Goal: Task Accomplishment & Management: Complete application form

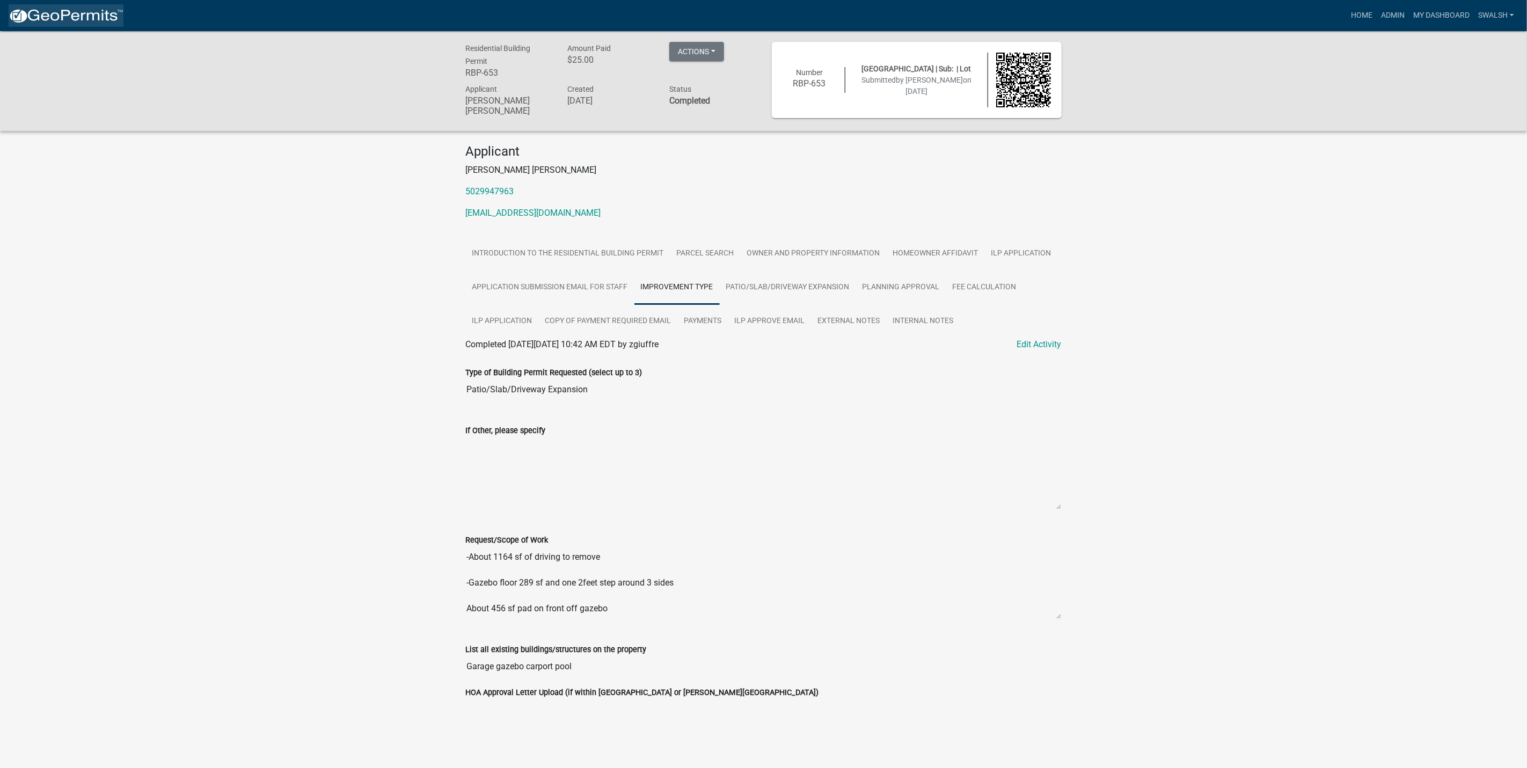
click at [112, 13] on img at bounding box center [66, 16] width 115 height 16
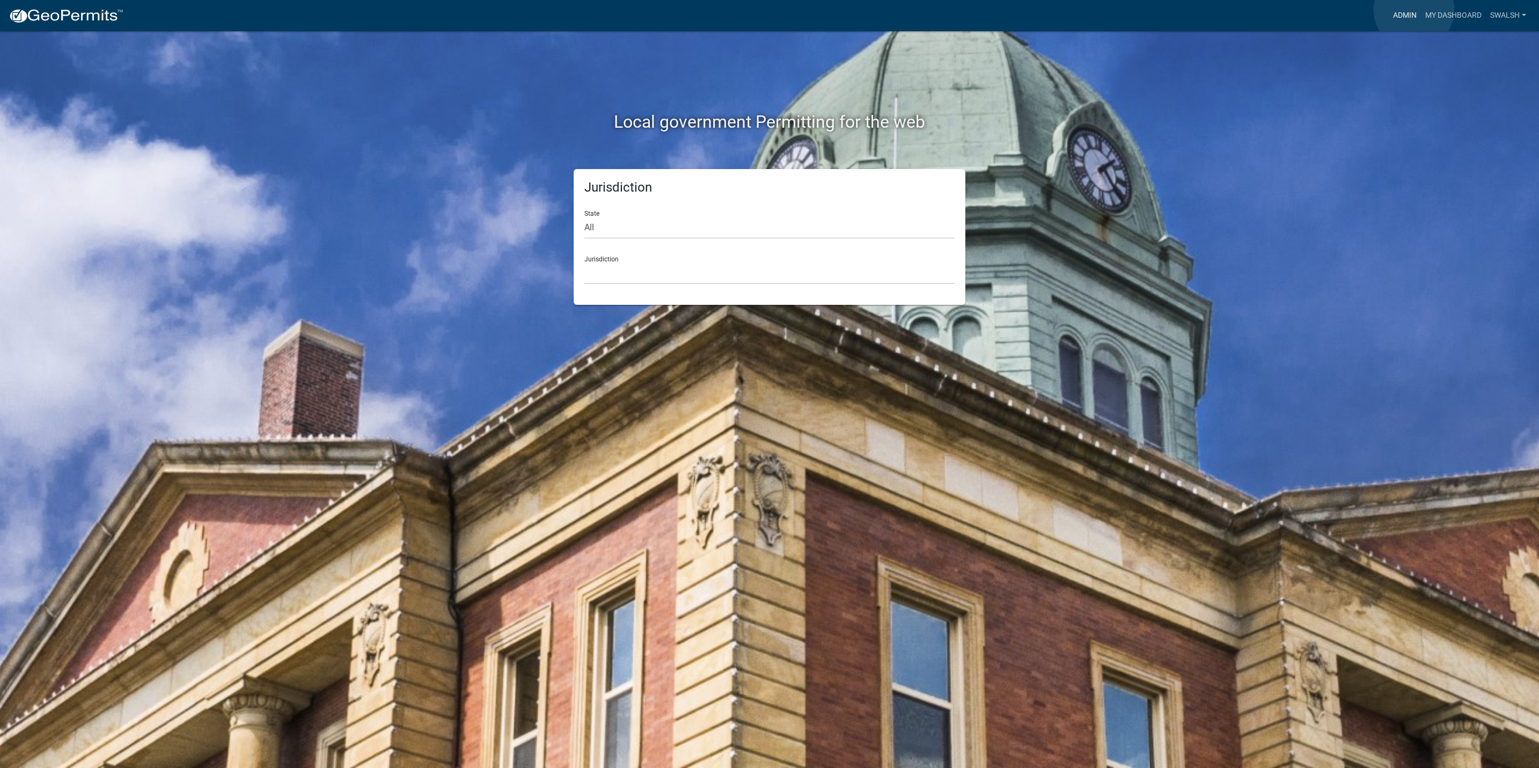
click at [1414, 10] on link "Admin" at bounding box center [1405, 15] width 32 height 20
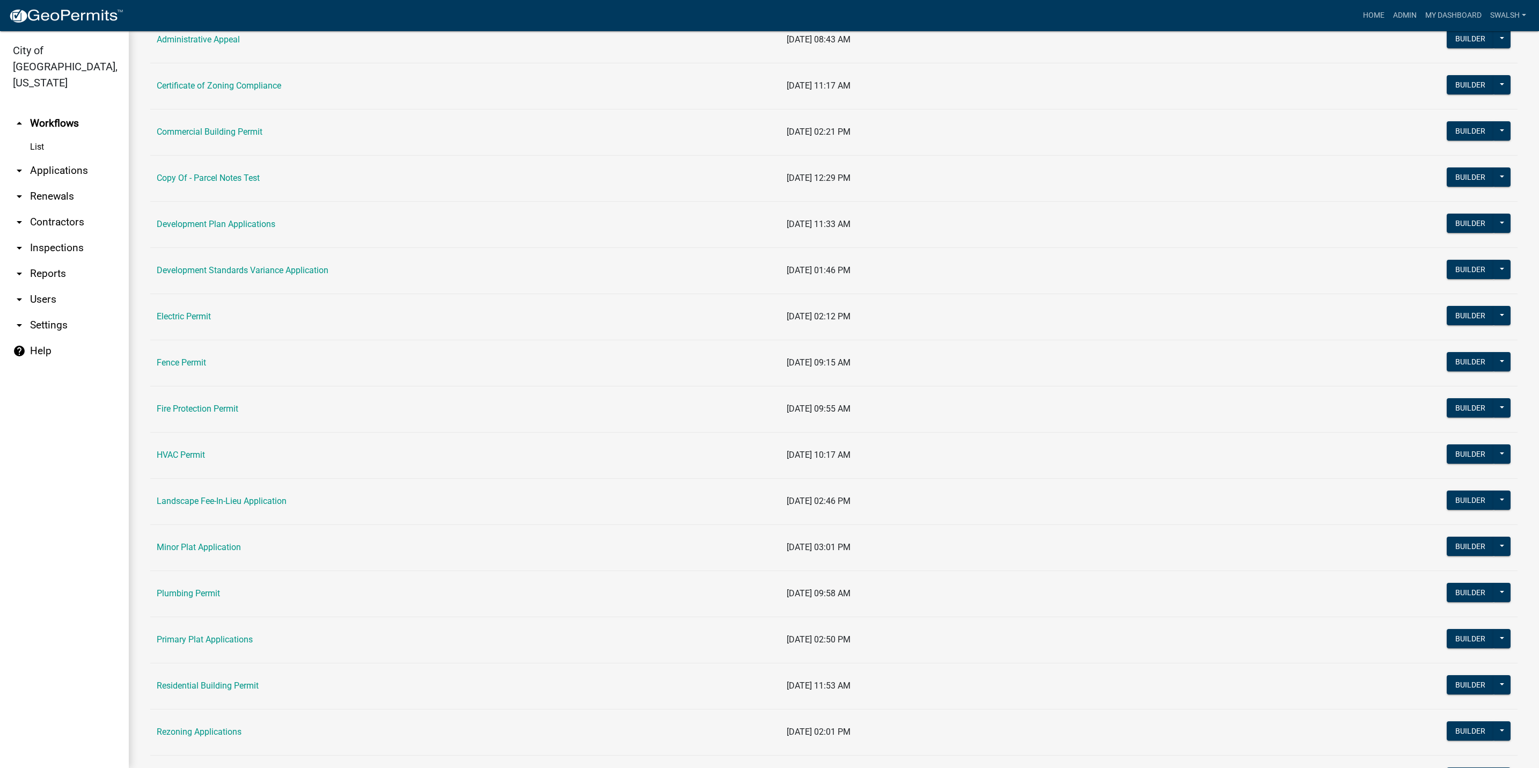
scroll to position [242, 0]
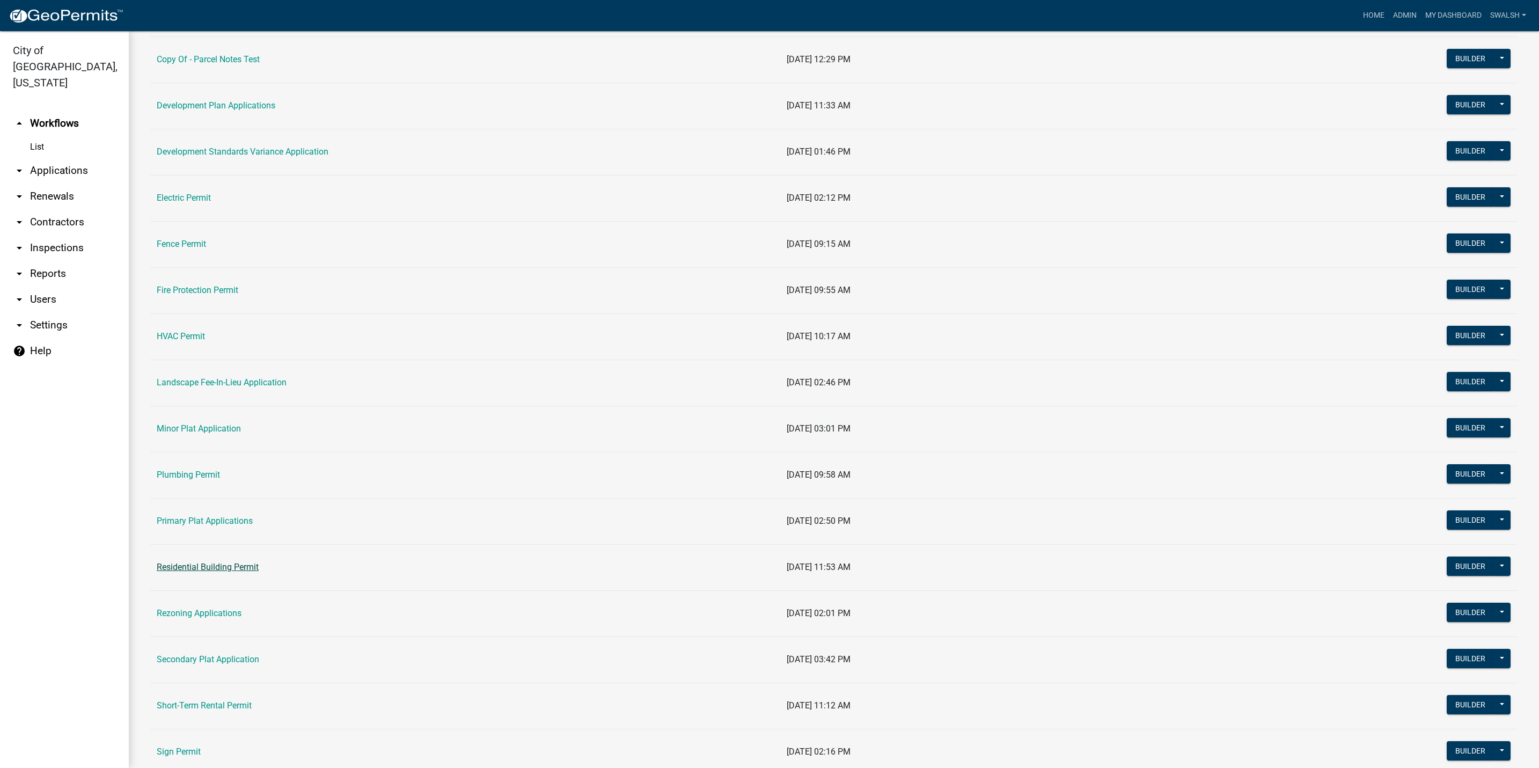
click at [208, 568] on link "Residential Building Permit" at bounding box center [208, 567] width 102 height 10
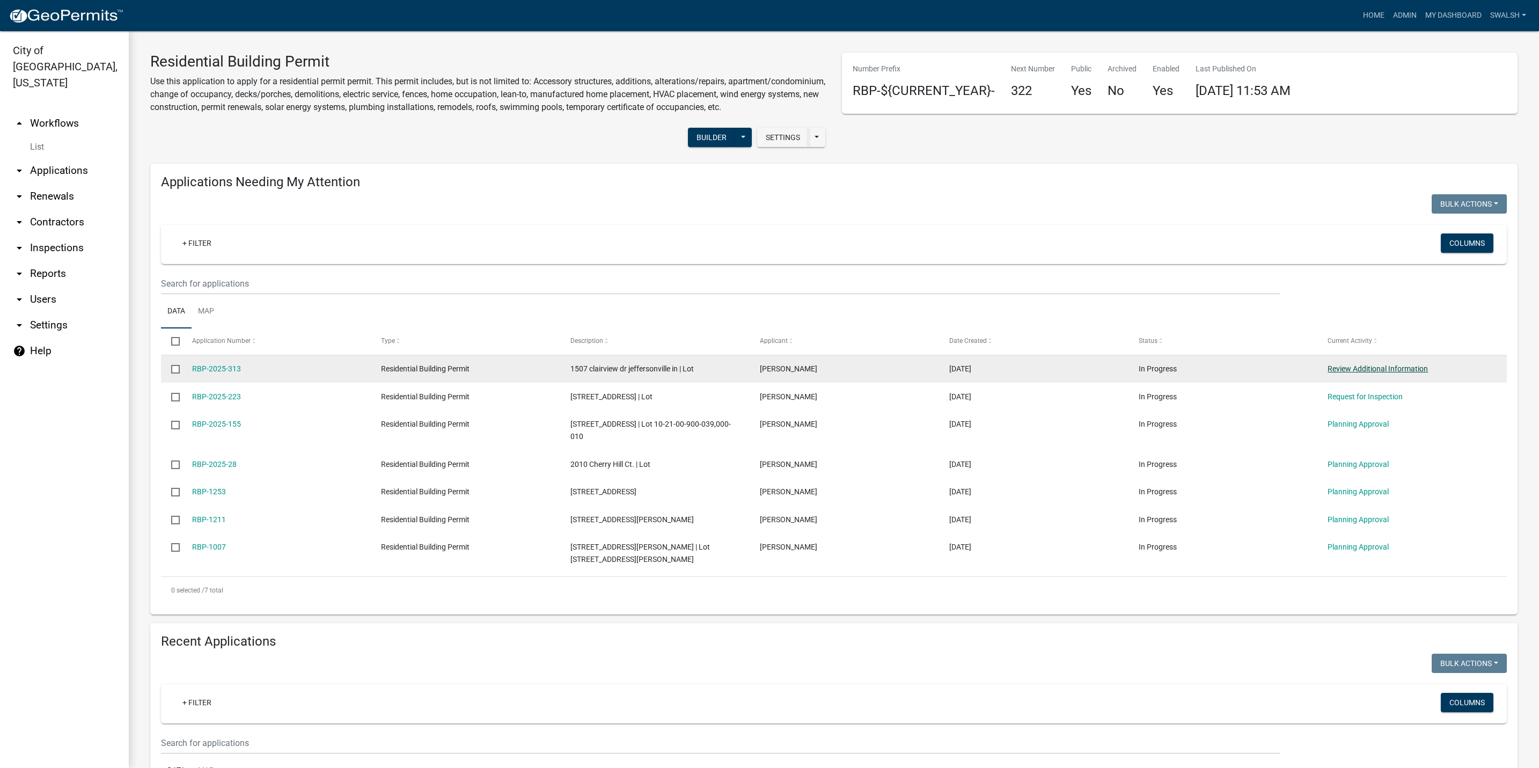
click at [1353, 373] on link "Review Additional Information" at bounding box center [1378, 368] width 100 height 9
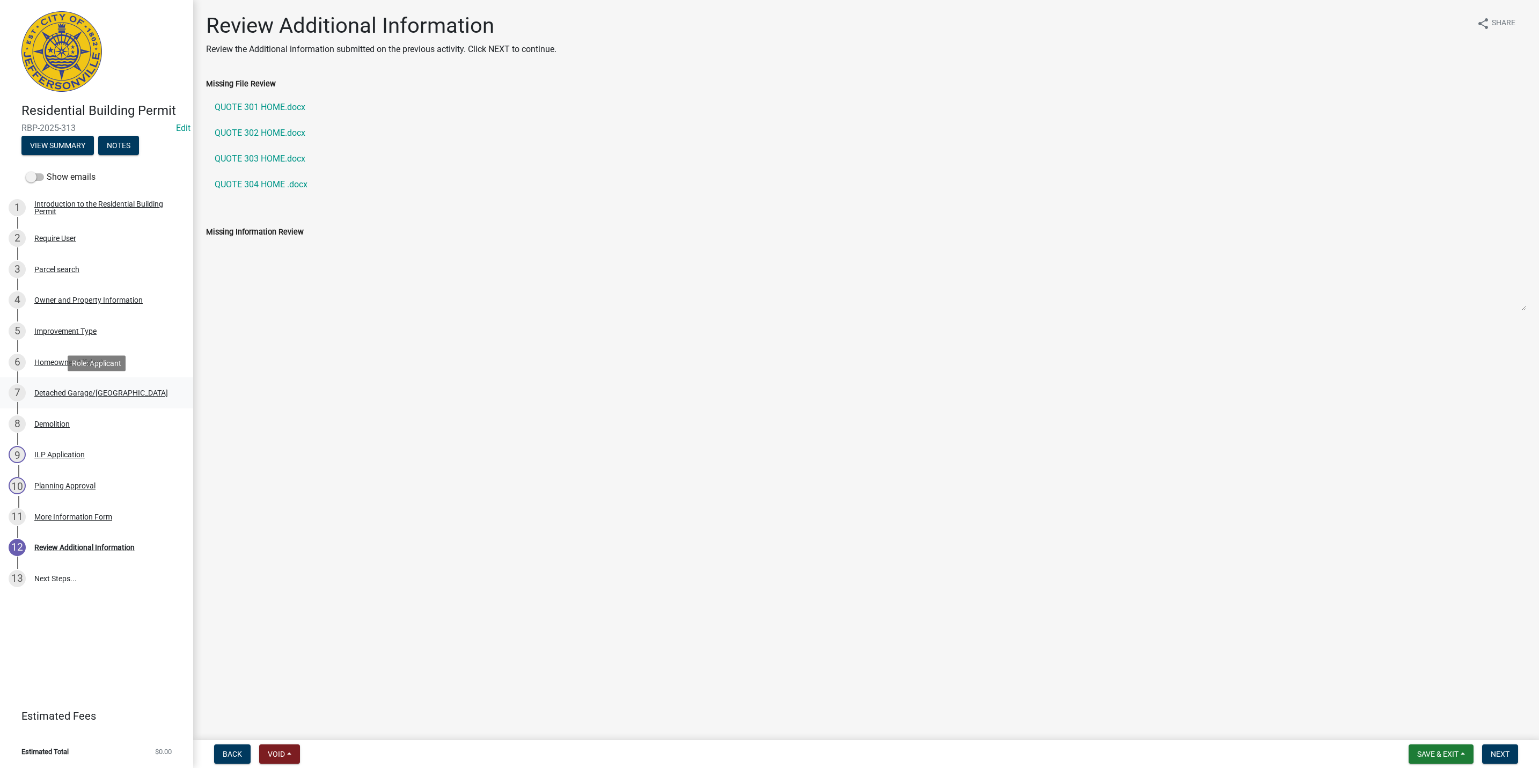
click at [149, 406] on link "7 Detached Garage/[GEOGRAPHIC_DATA]" at bounding box center [96, 392] width 193 height 31
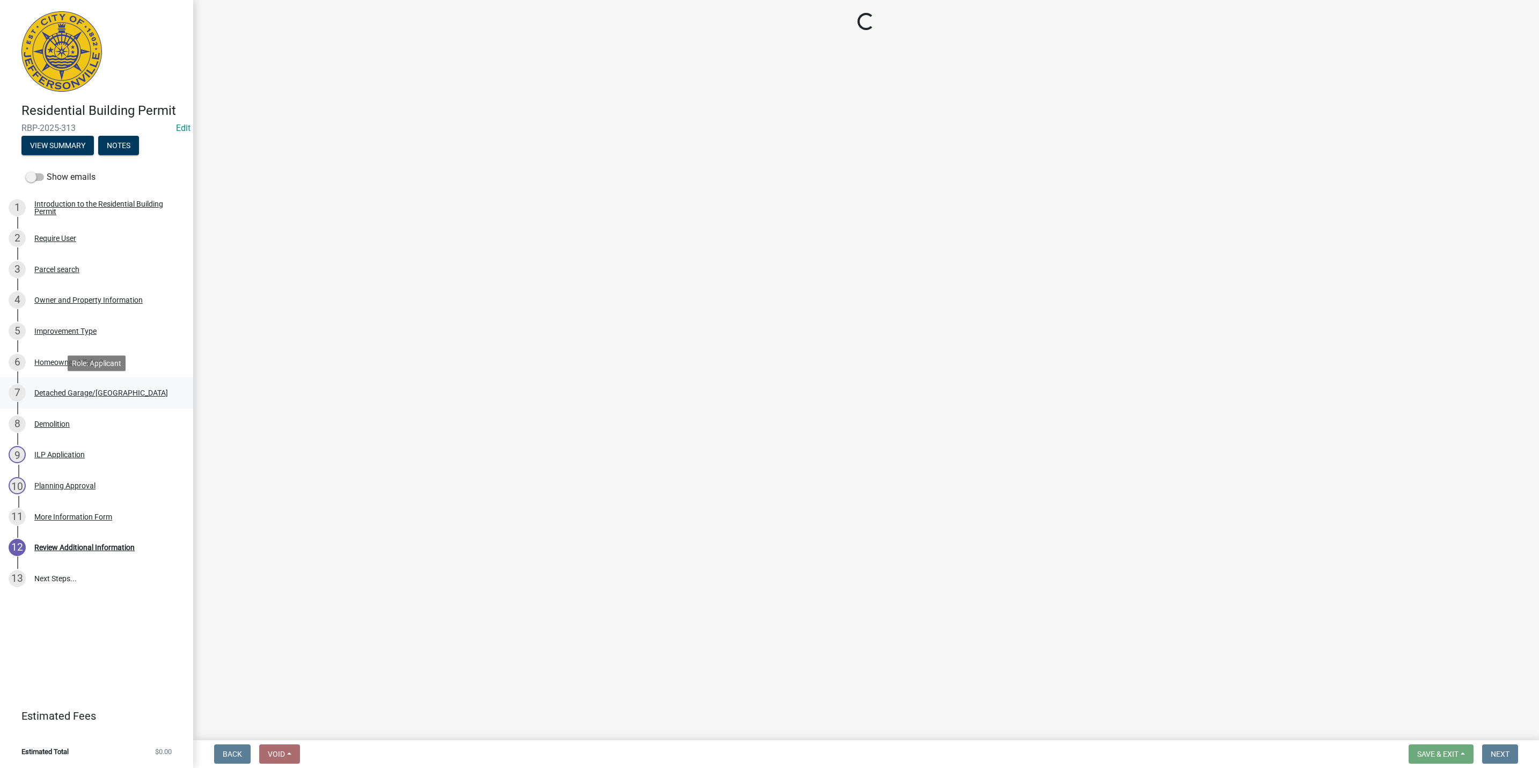
click at [130, 388] on div "7 Detached Garage/[GEOGRAPHIC_DATA]" at bounding box center [92, 392] width 167 height 17
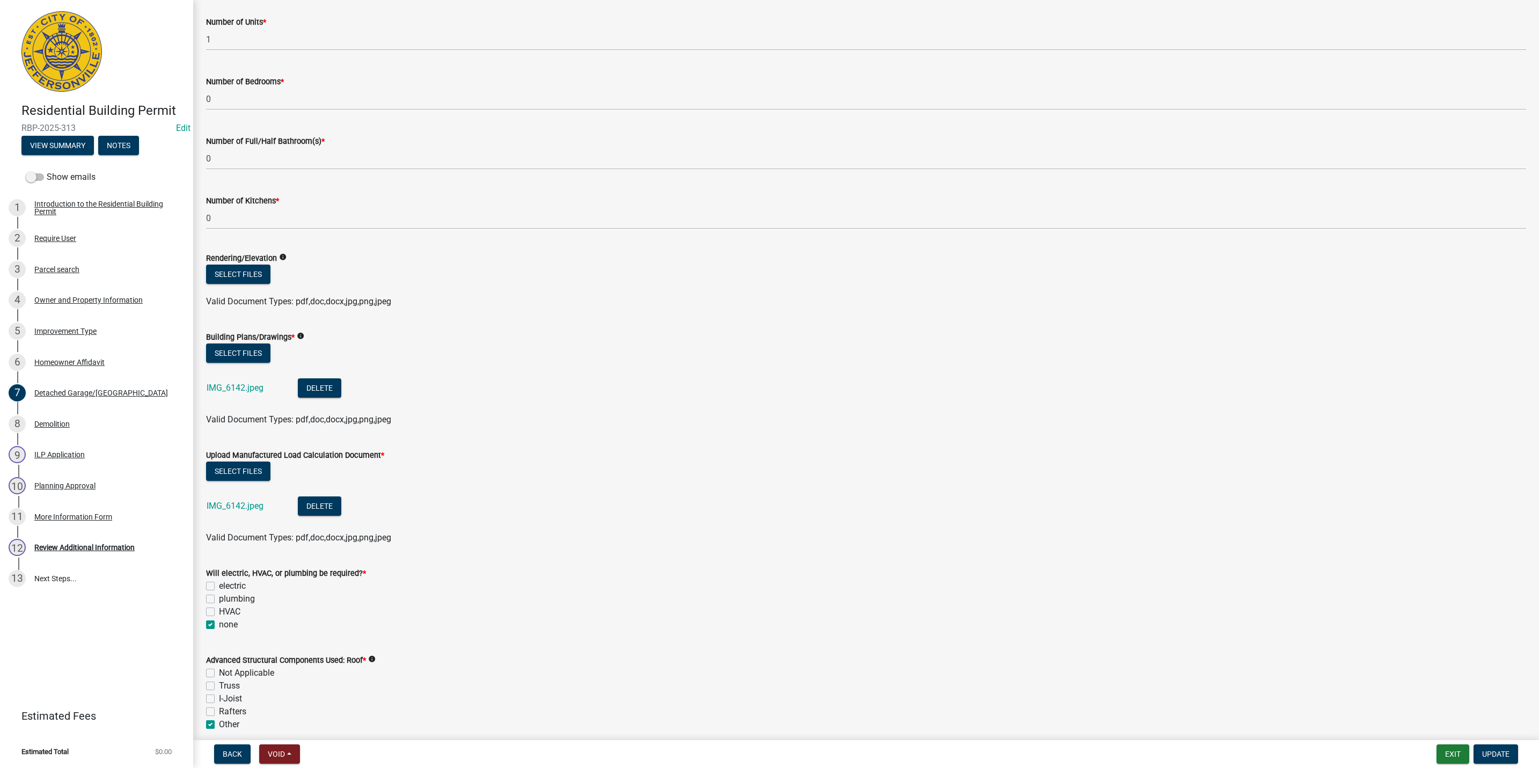
scroll to position [242, 0]
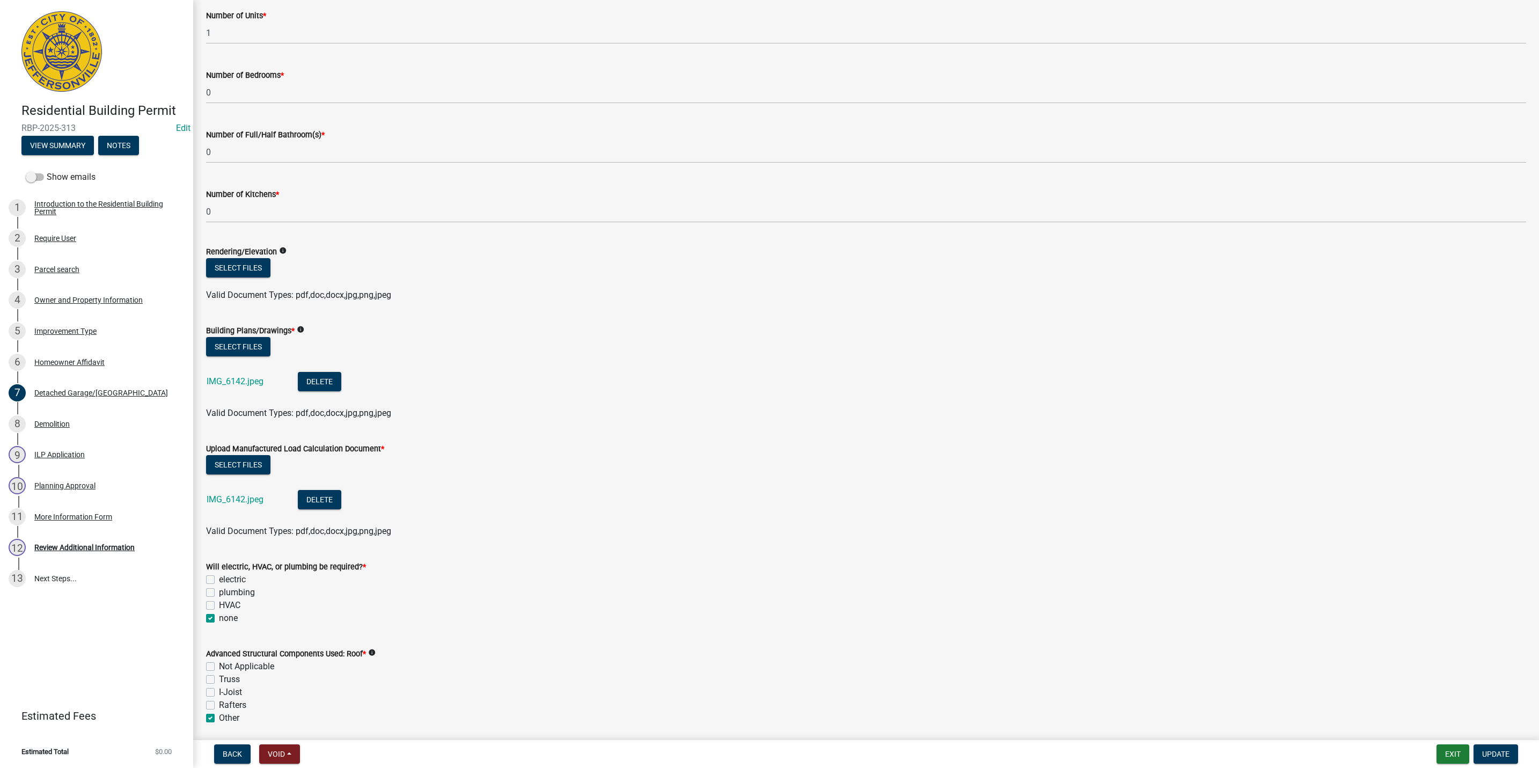
click at [232, 386] on div "IMG_6142.jpeg" at bounding box center [244, 383] width 74 height 22
click at [253, 374] on div "IMG_6142.jpeg" at bounding box center [244, 383] width 74 height 22
click at [256, 382] on link "IMG_6142.jpeg" at bounding box center [235, 381] width 57 height 10
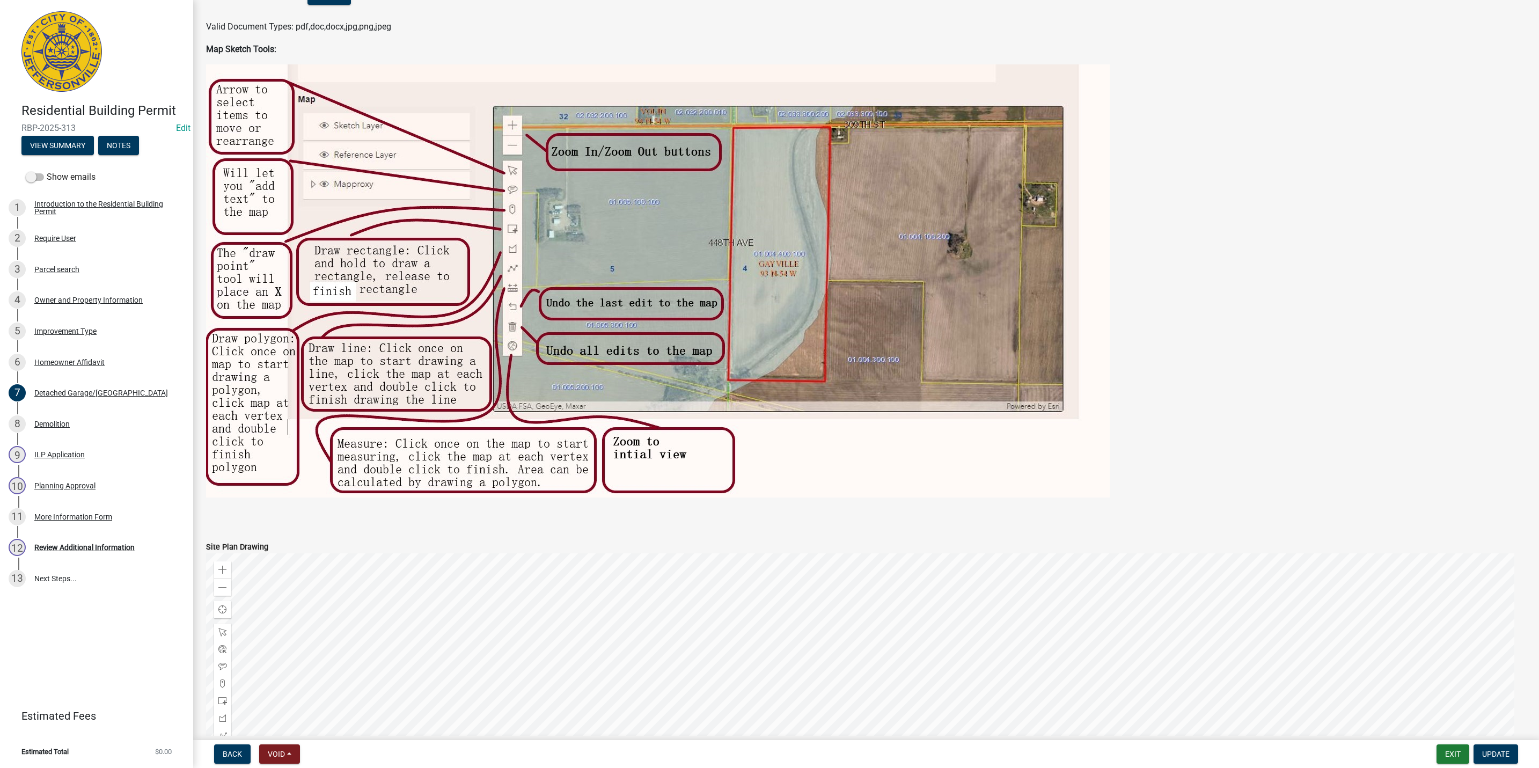
scroll to position [1107, 0]
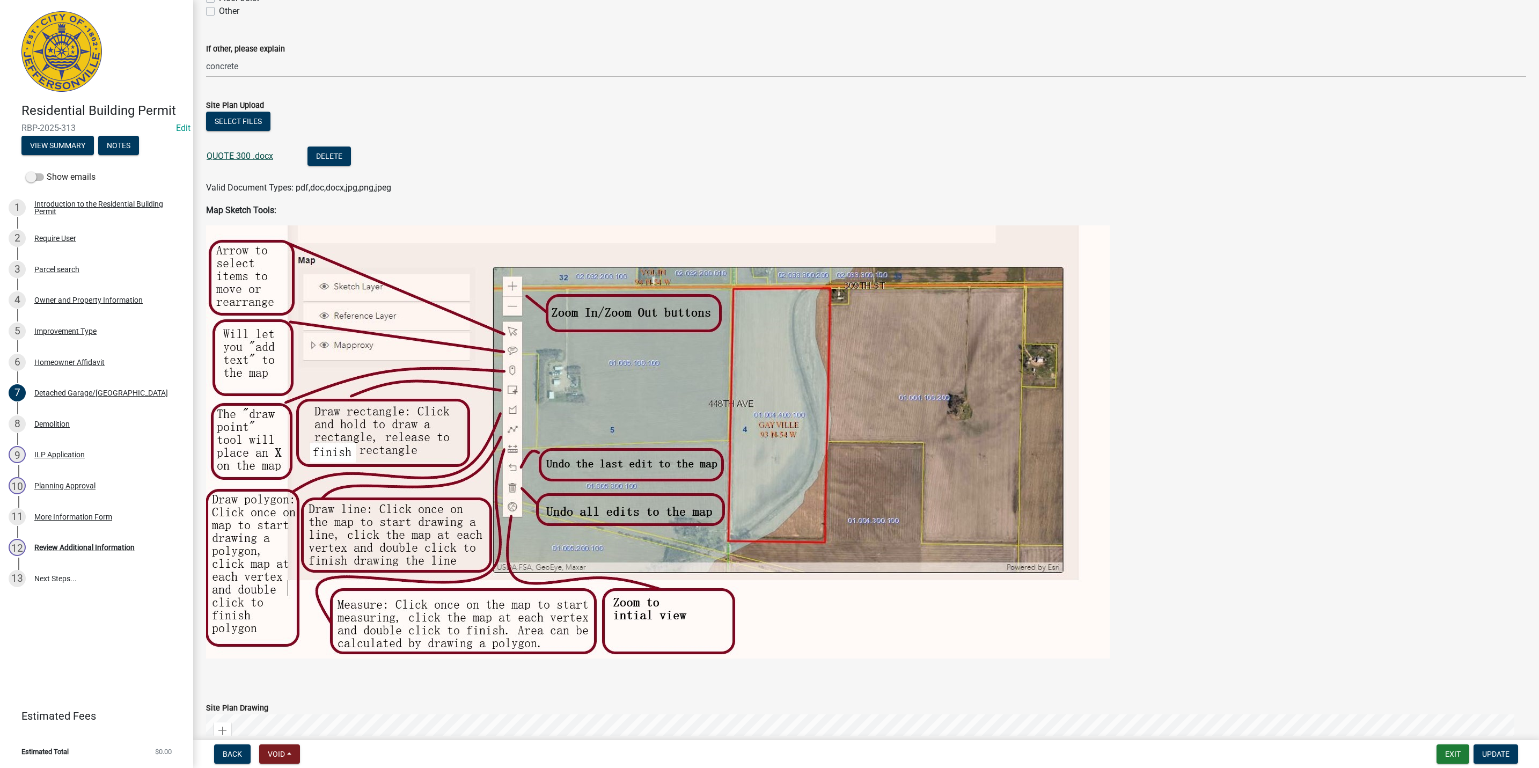
click at [226, 158] on link "QUOTE 300 .docx" at bounding box center [240, 156] width 67 height 10
click at [1463, 762] on button "Exit" at bounding box center [1453, 753] width 33 height 19
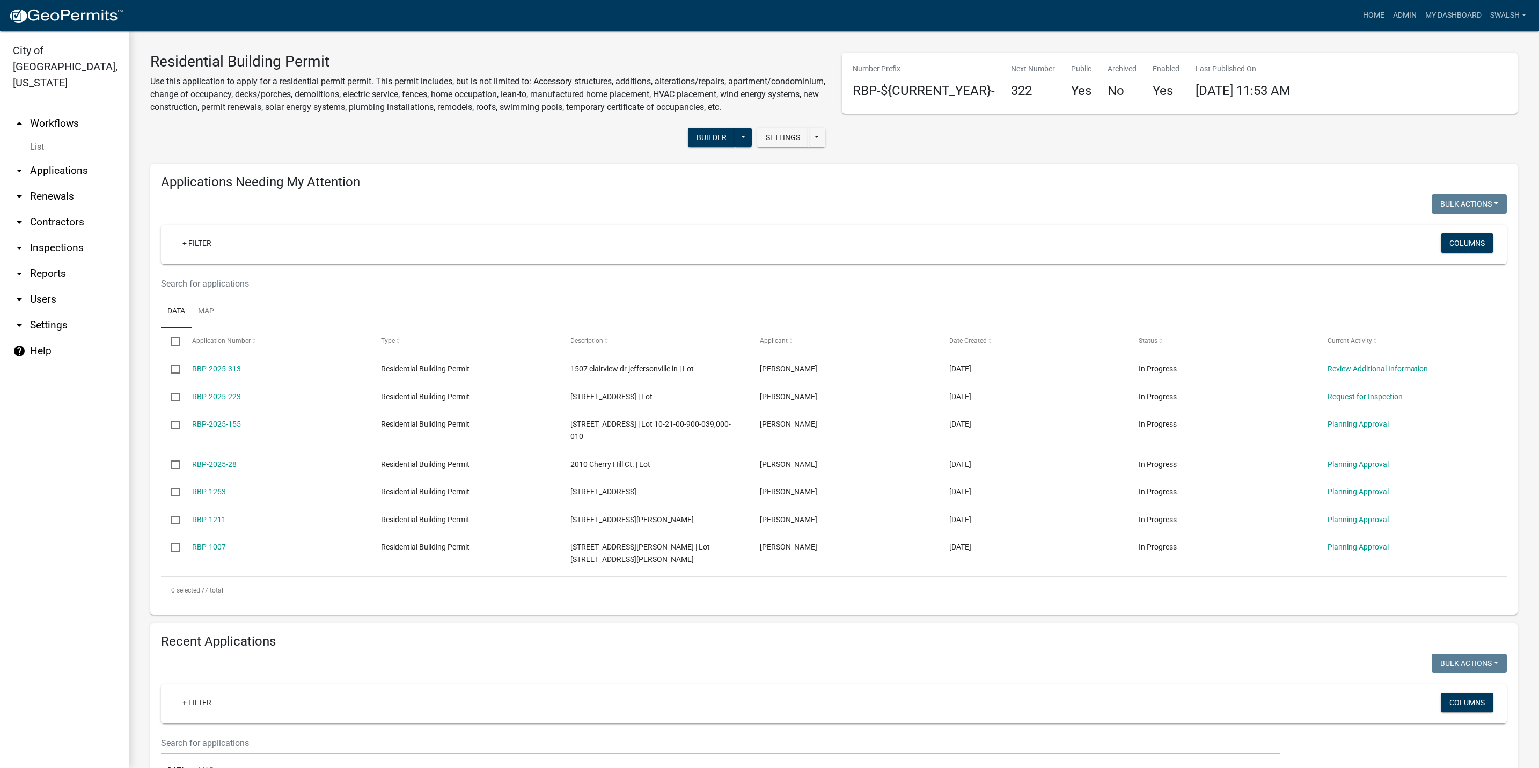
click at [68, 111] on link "arrow_drop_up Workflows" at bounding box center [64, 124] width 129 height 26
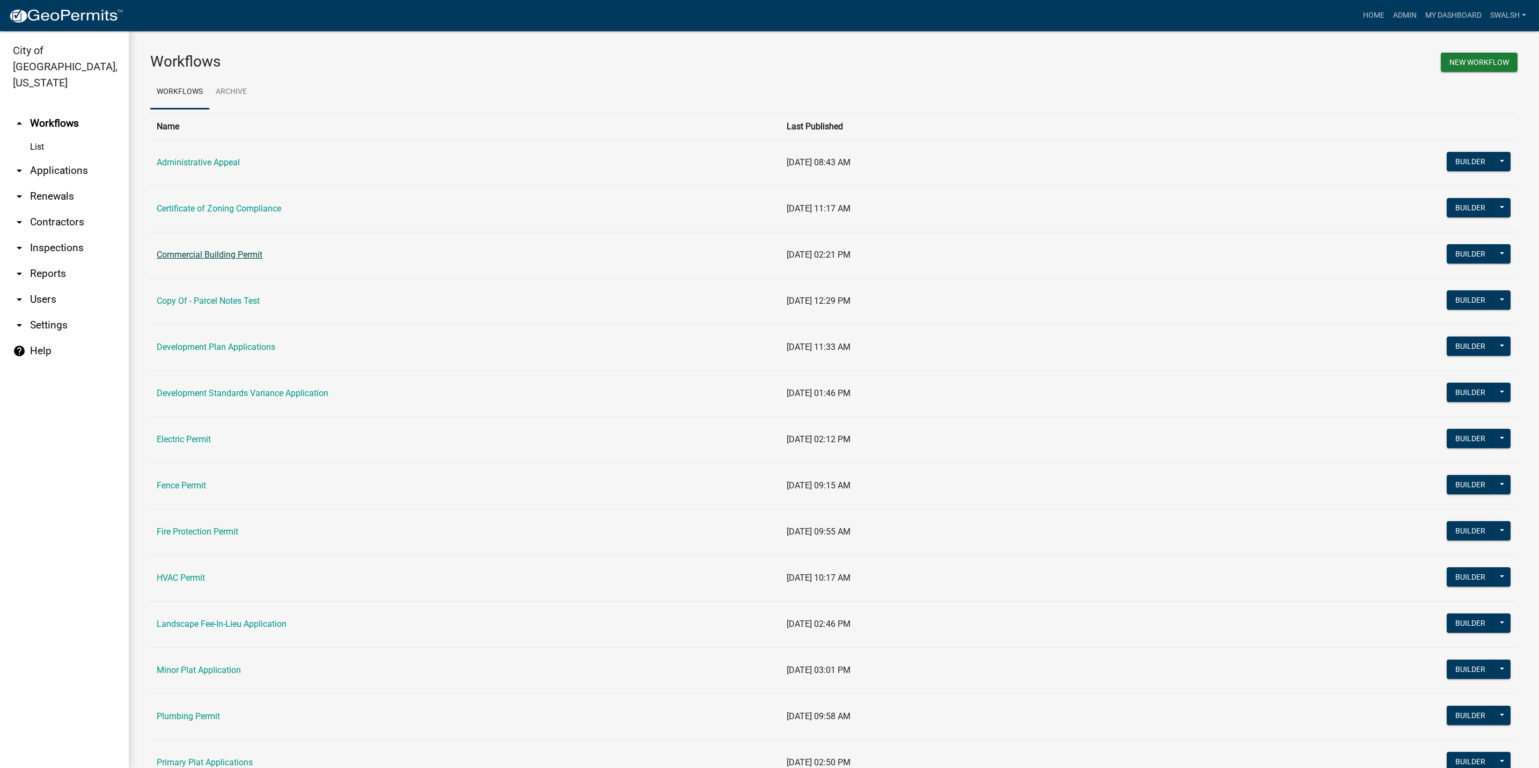
click at [203, 256] on link "Commercial Building Permit" at bounding box center [210, 255] width 106 height 10
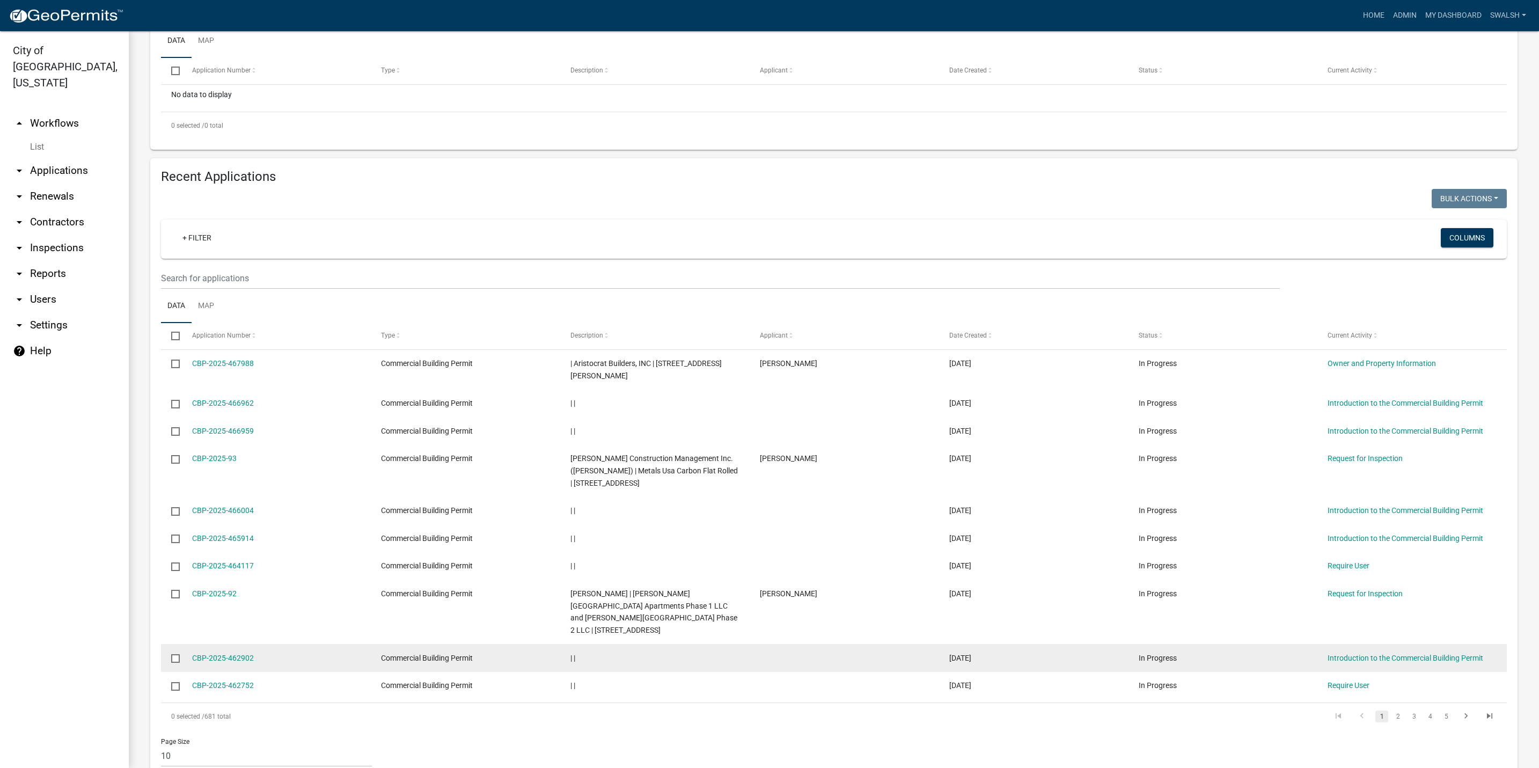
scroll to position [286, 0]
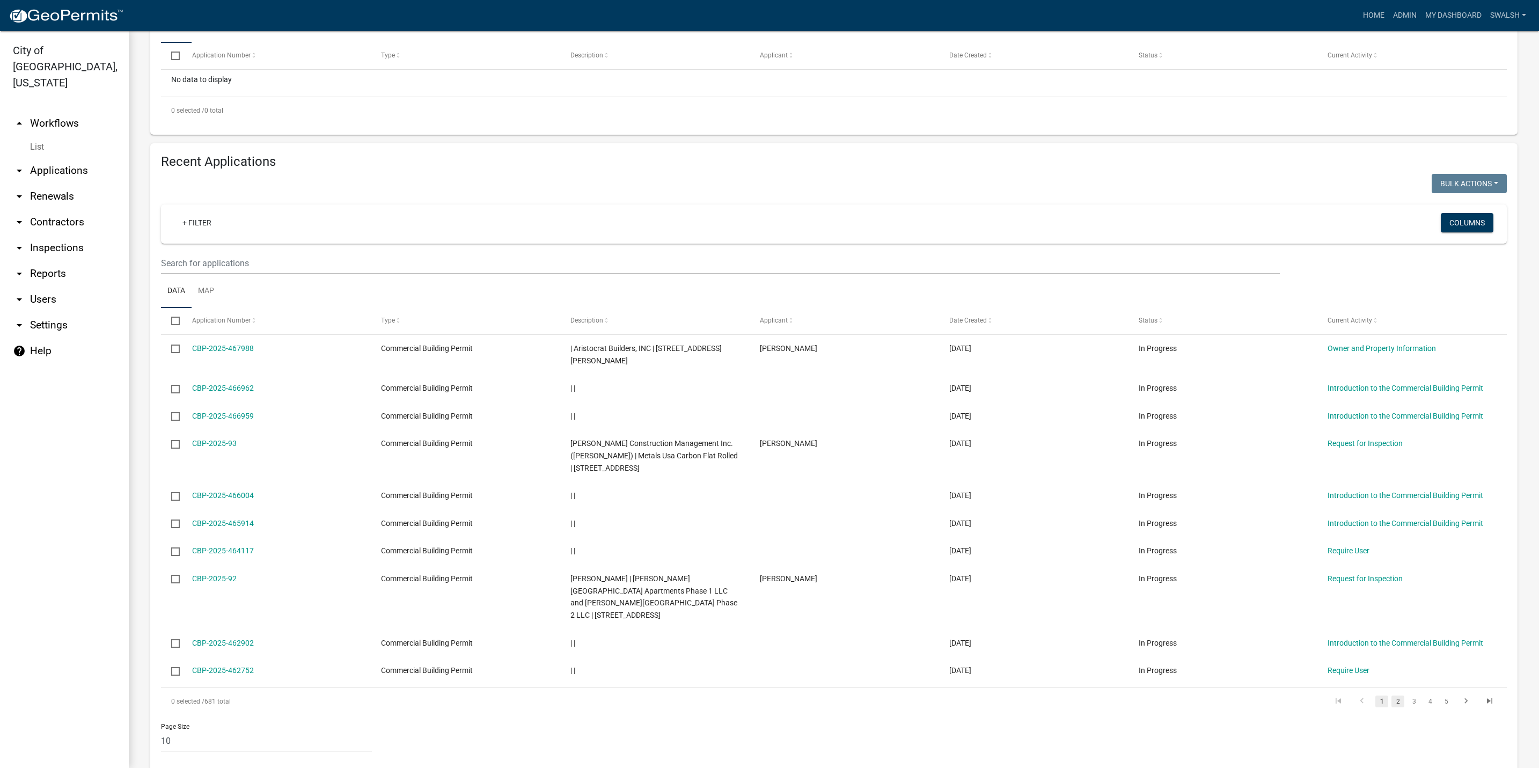
click at [1392, 696] on link "2" at bounding box center [1398, 702] width 13 height 12
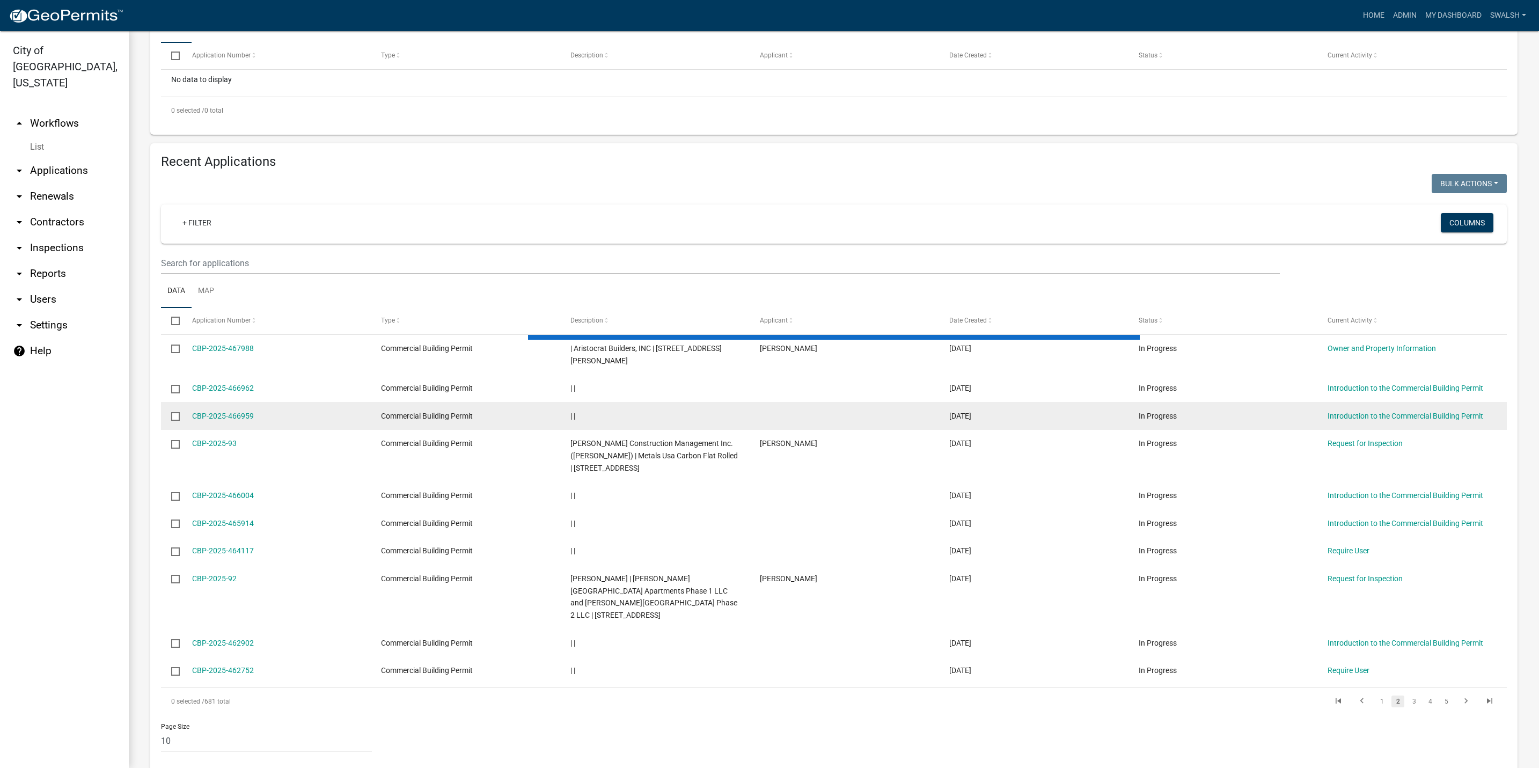
scroll to position [261, 0]
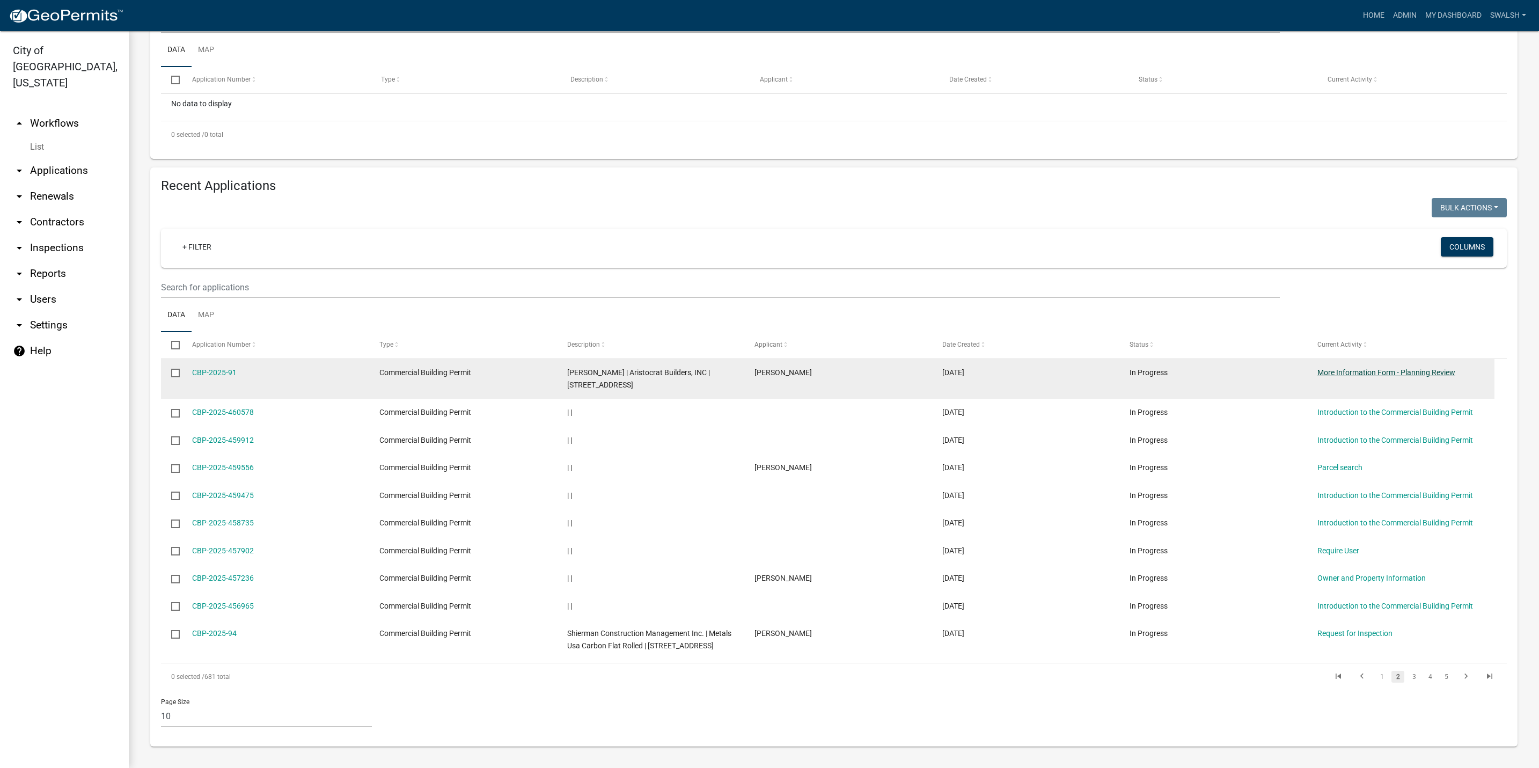
click at [1371, 370] on link "More Information Form - Planning Review" at bounding box center [1387, 372] width 138 height 9
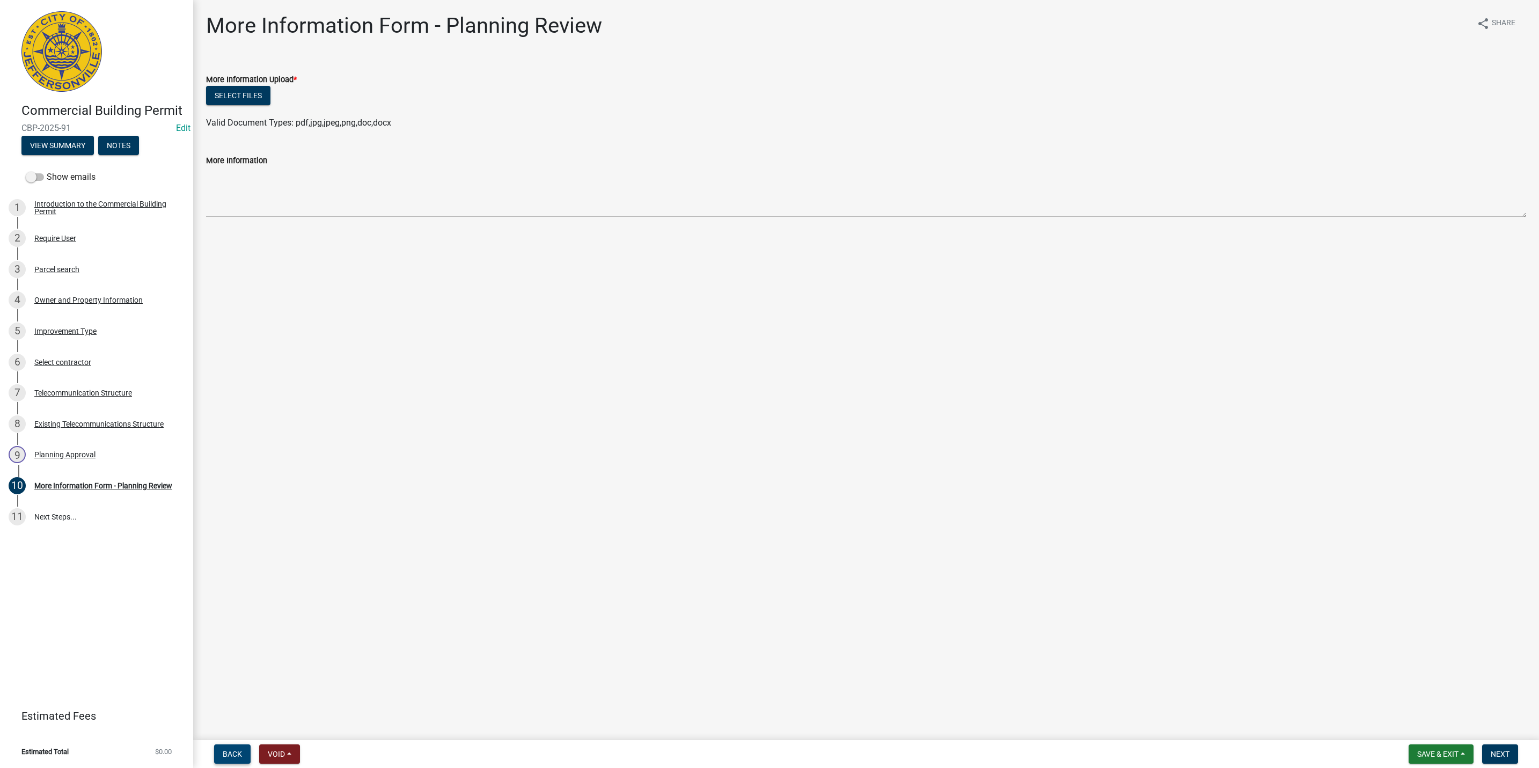
click at [234, 748] on button "Back" at bounding box center [232, 753] width 36 height 19
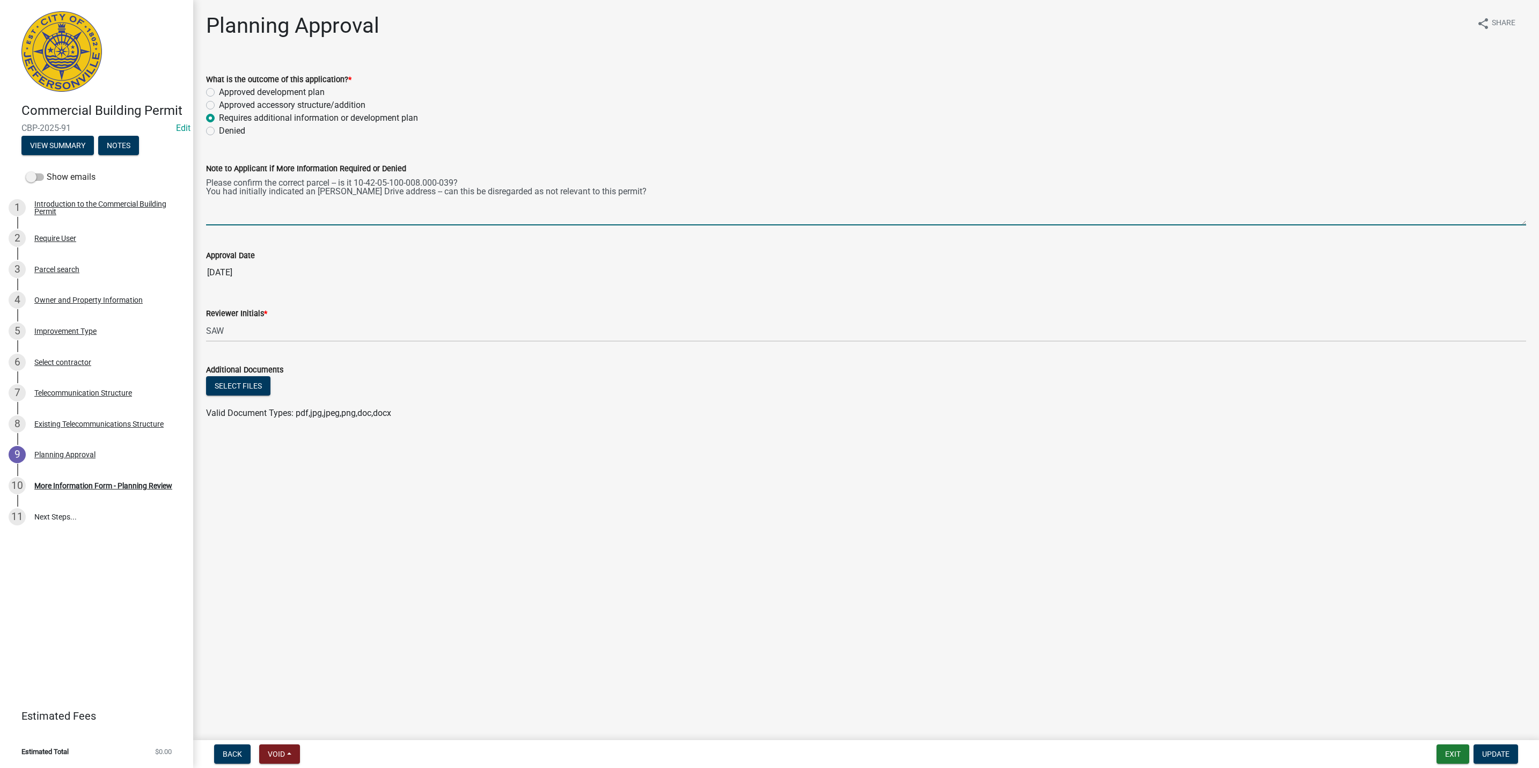
click at [696, 208] on textarea "Please confirm the correct parcel -- is it 10-42-05-100-008.000-039? You had in…" at bounding box center [866, 200] width 1320 height 50
click at [634, 211] on textarea "Please confirm the correct parcel -- is it 10-42-05-100-008.000-039? You had in…" at bounding box center [866, 200] width 1320 height 50
click at [642, 187] on textarea "Please confirm the correct parcel -- is it 10-42-05-100-008.000-039? You had in…" at bounding box center [866, 200] width 1320 height 50
click at [637, 193] on textarea "Please confirm the correct parcel -- is it 10-42-05-100-008.000-039? You had in…" at bounding box center [866, 200] width 1320 height 50
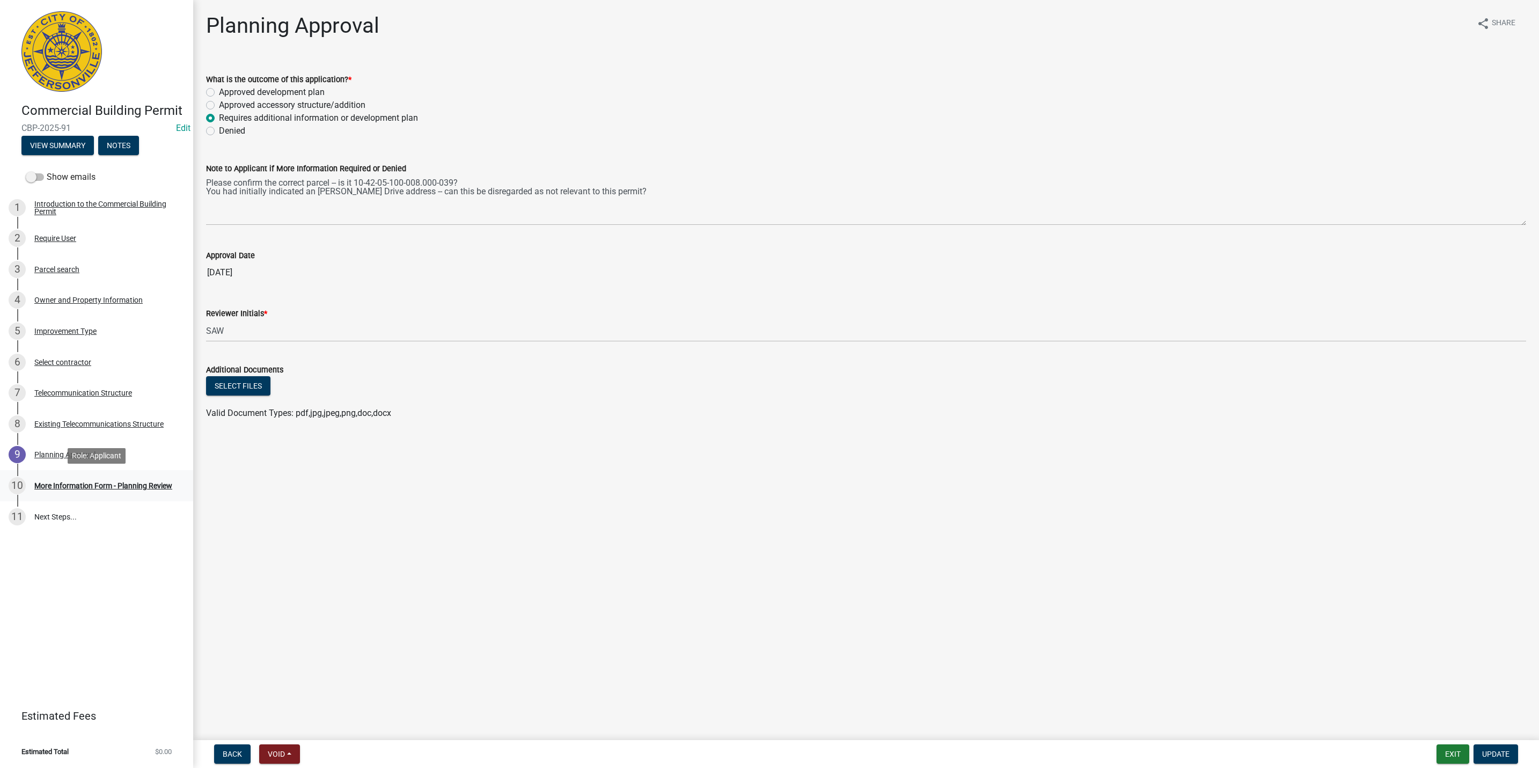
click at [158, 490] on div "10 More Information Form - Planning Review" at bounding box center [92, 485] width 167 height 17
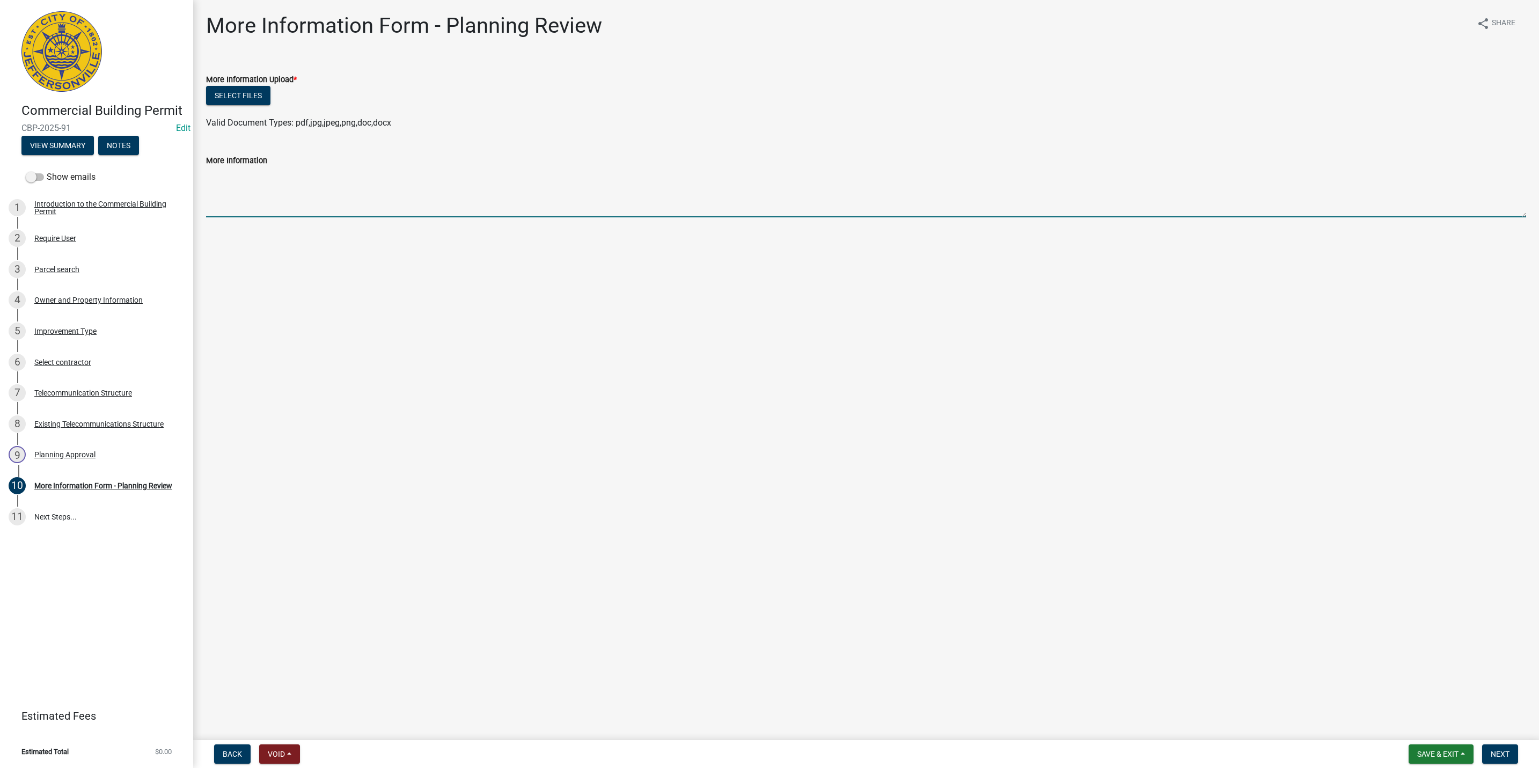
click at [247, 181] on textarea "More Information" at bounding box center [866, 192] width 1320 height 50
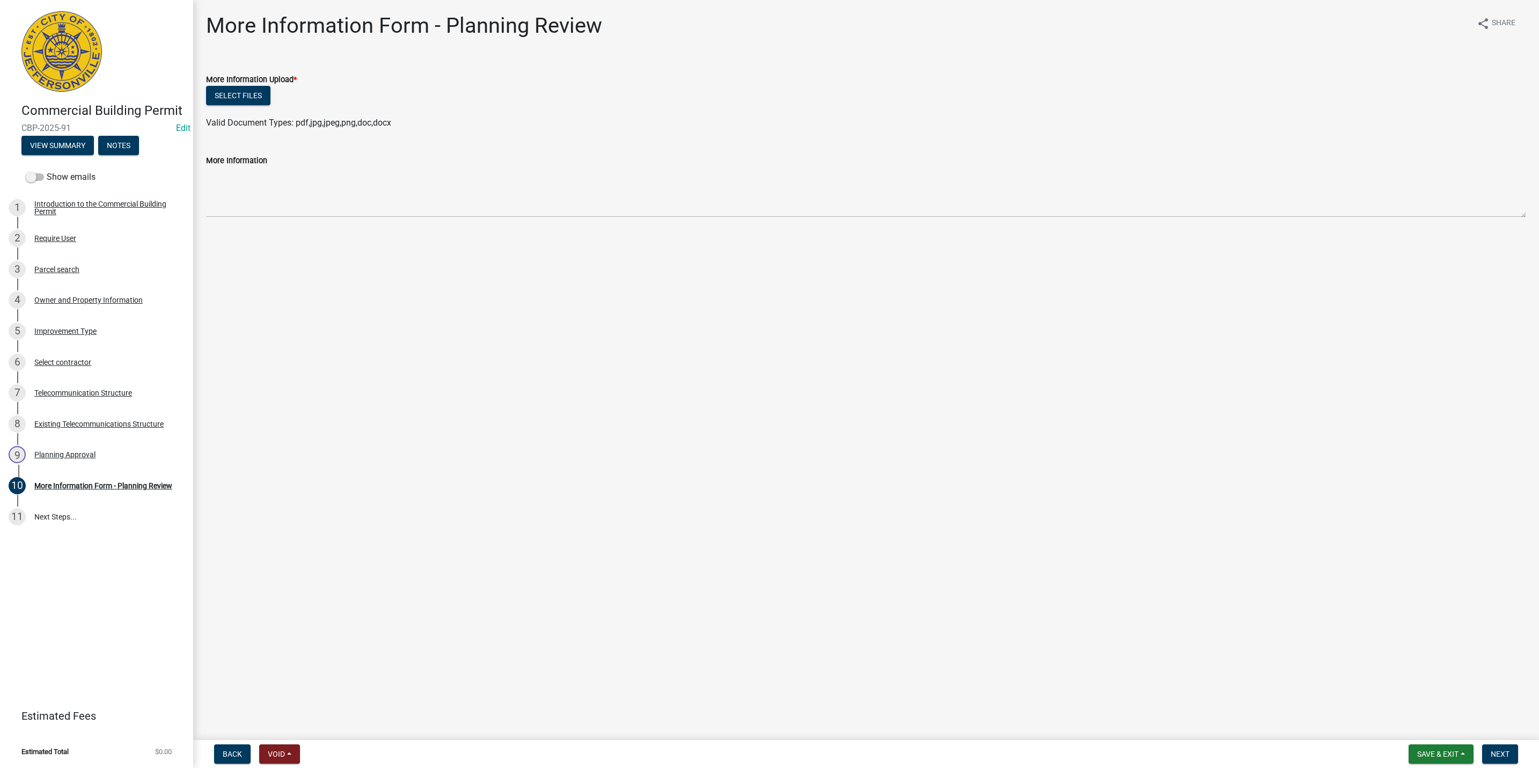
click at [309, 97] on div "Select files" at bounding box center [866, 97] width 1320 height 22
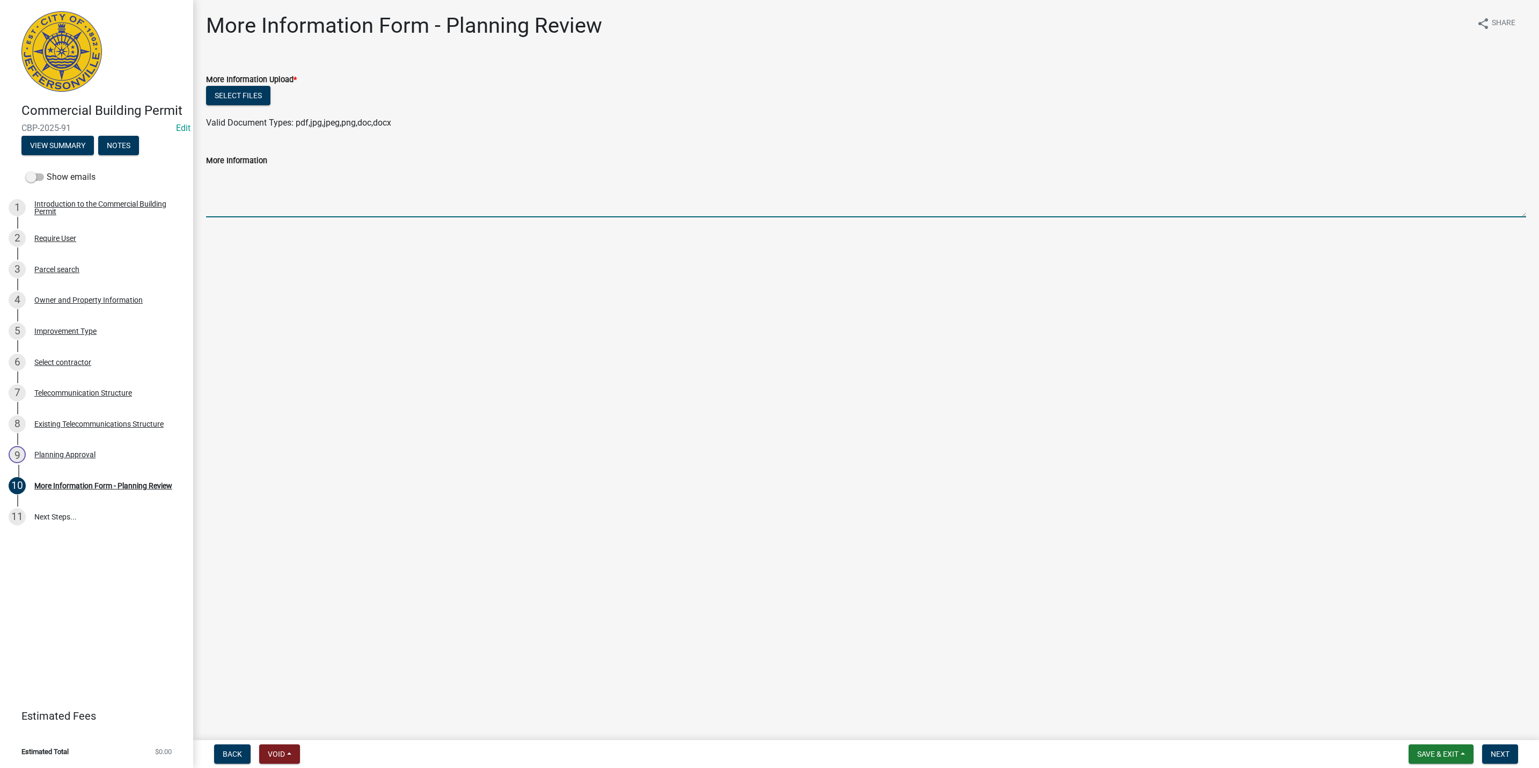
click at [335, 199] on textarea "More Information" at bounding box center [866, 192] width 1320 height 50
click at [395, 76] on div "More Information Upload *" at bounding box center [866, 79] width 1320 height 13
click at [377, 176] on textarea "More Information" at bounding box center [866, 192] width 1320 height 50
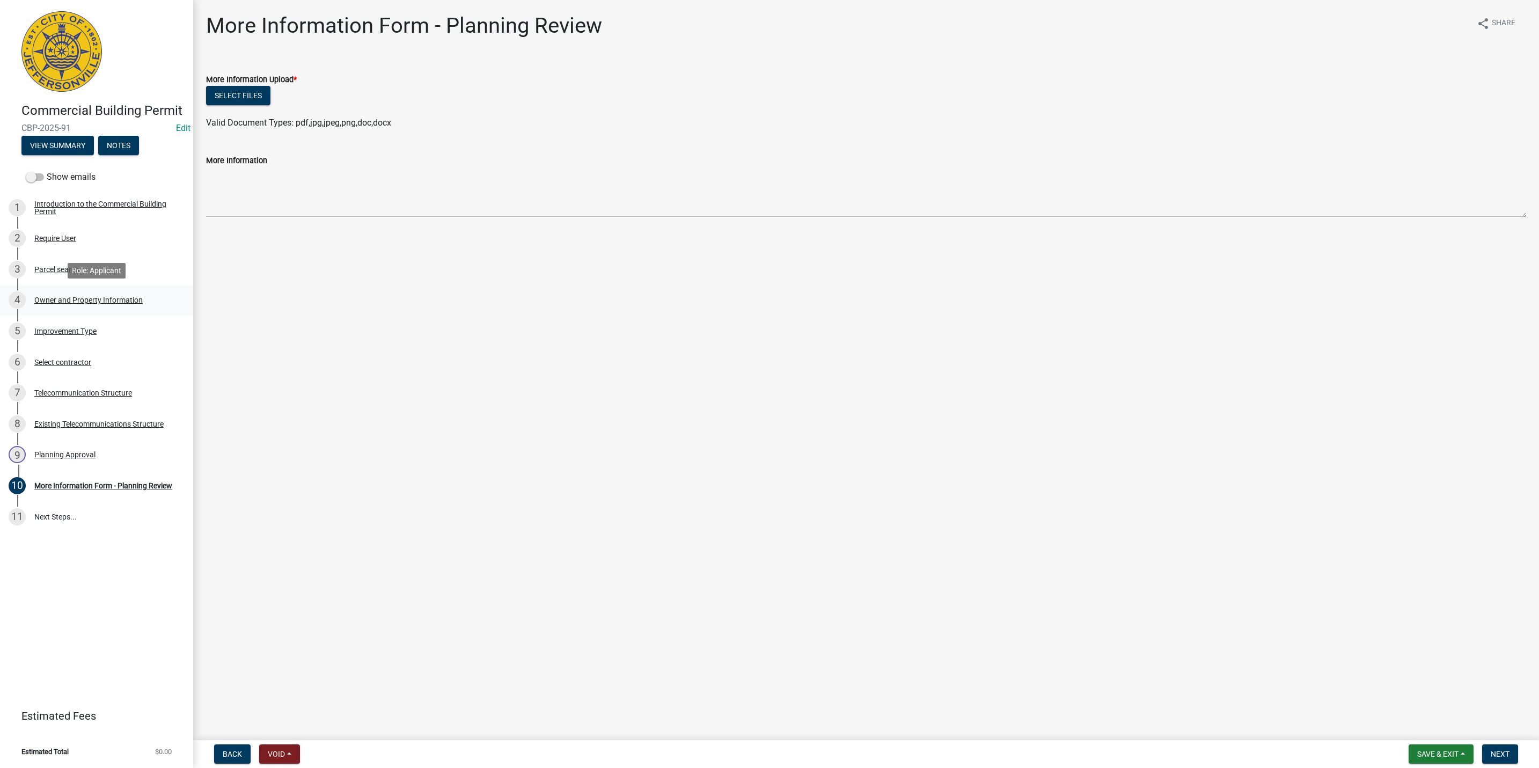
click at [129, 287] on link "4 Owner and Property Information" at bounding box center [96, 300] width 193 height 31
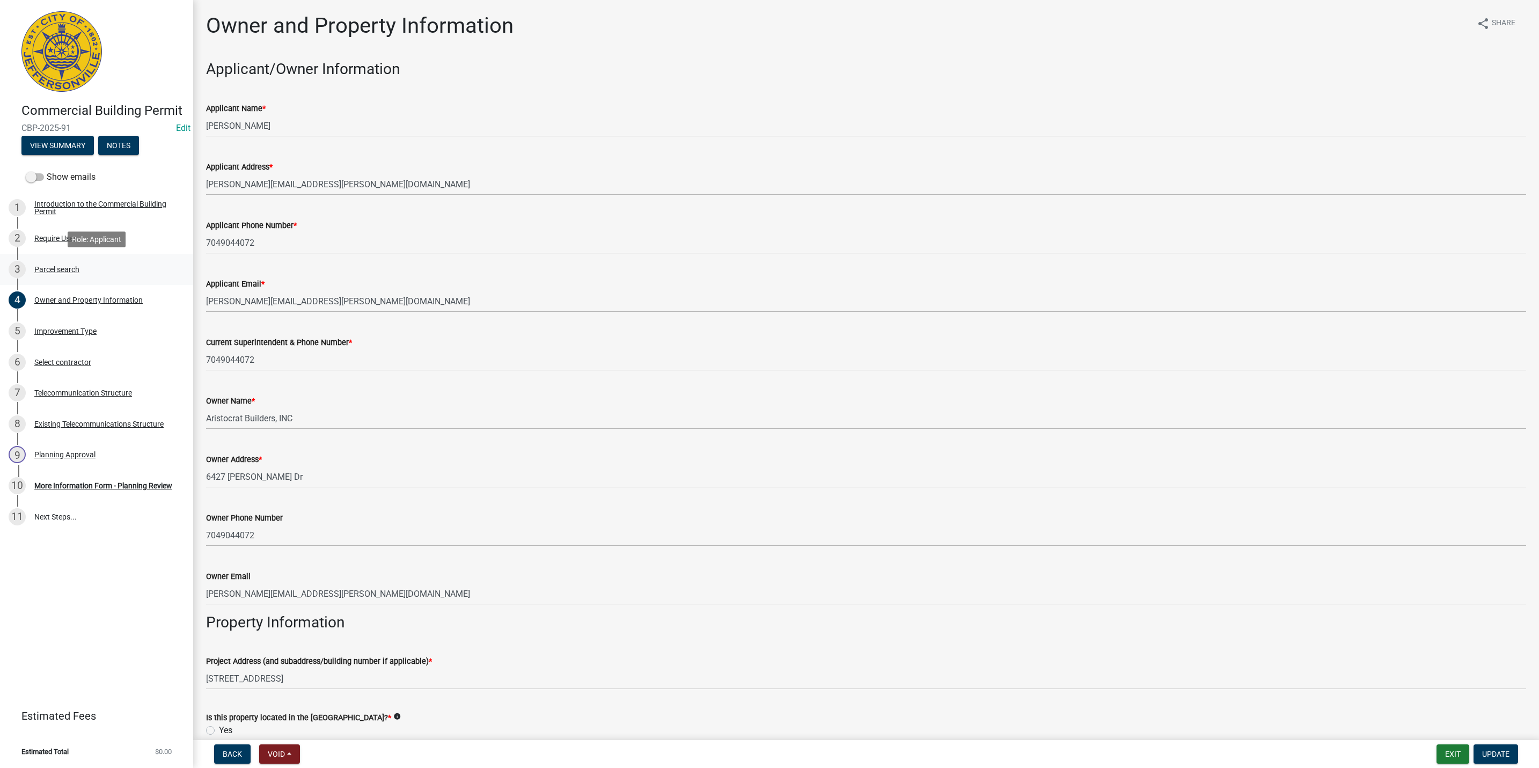
click at [128, 271] on div "3 Parcel search" at bounding box center [92, 269] width 167 height 17
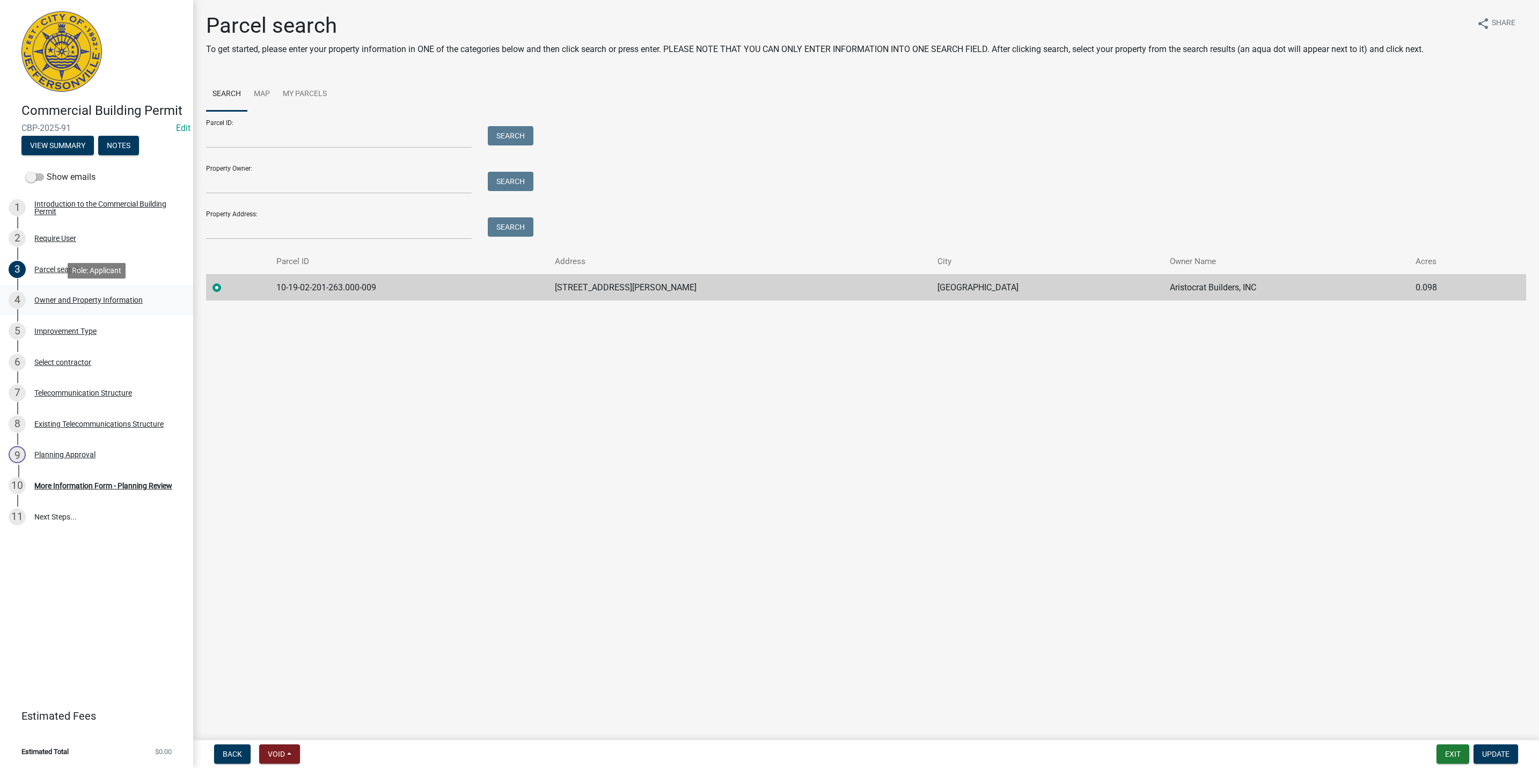
click at [126, 300] on div "Owner and Property Information" at bounding box center [88, 300] width 108 height 8
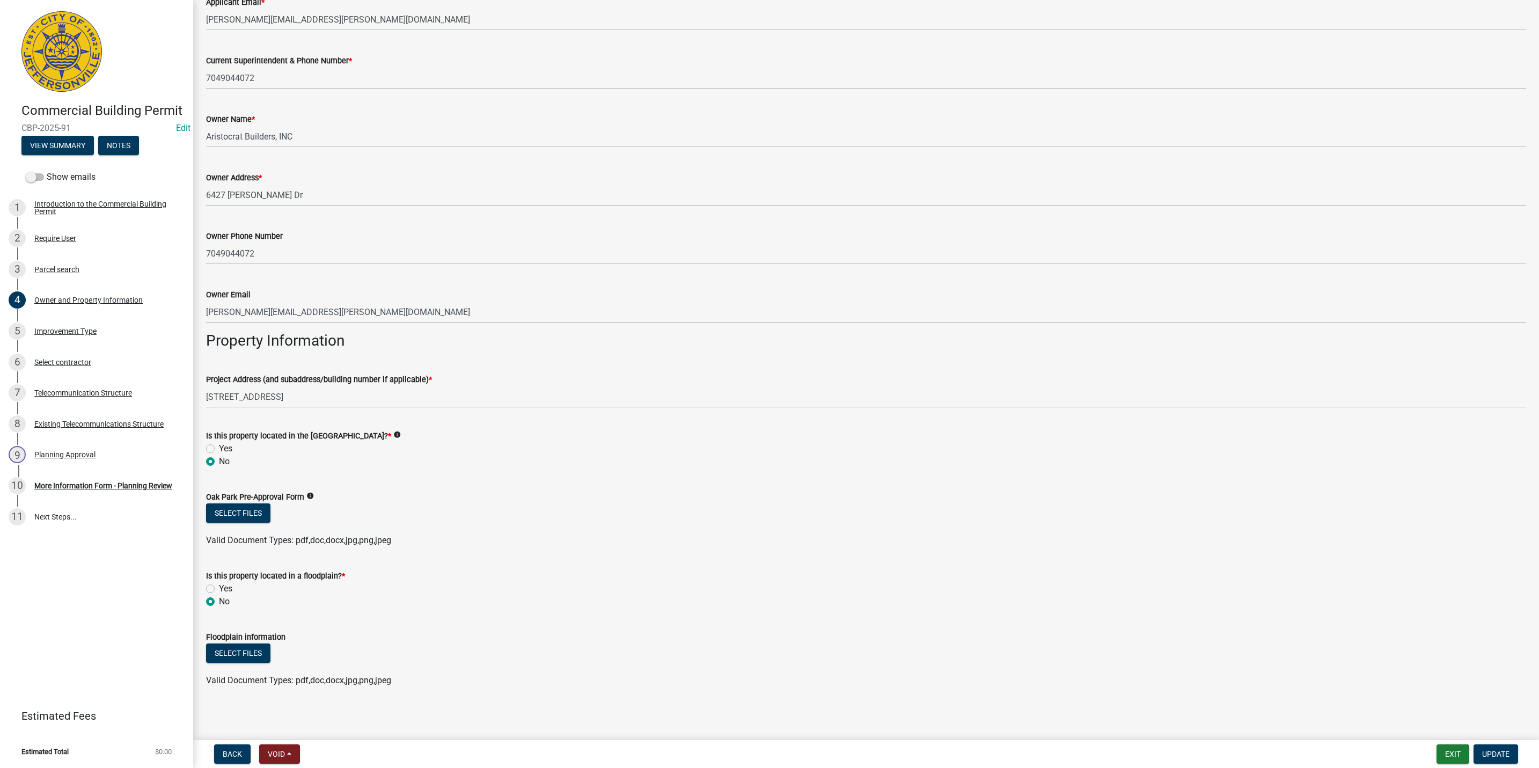
scroll to position [284, 0]
click at [337, 397] on input "[STREET_ADDRESS]" at bounding box center [866, 395] width 1320 height 22
click at [371, 391] on input "[STREET_ADDRESS]" at bounding box center [866, 395] width 1320 height 22
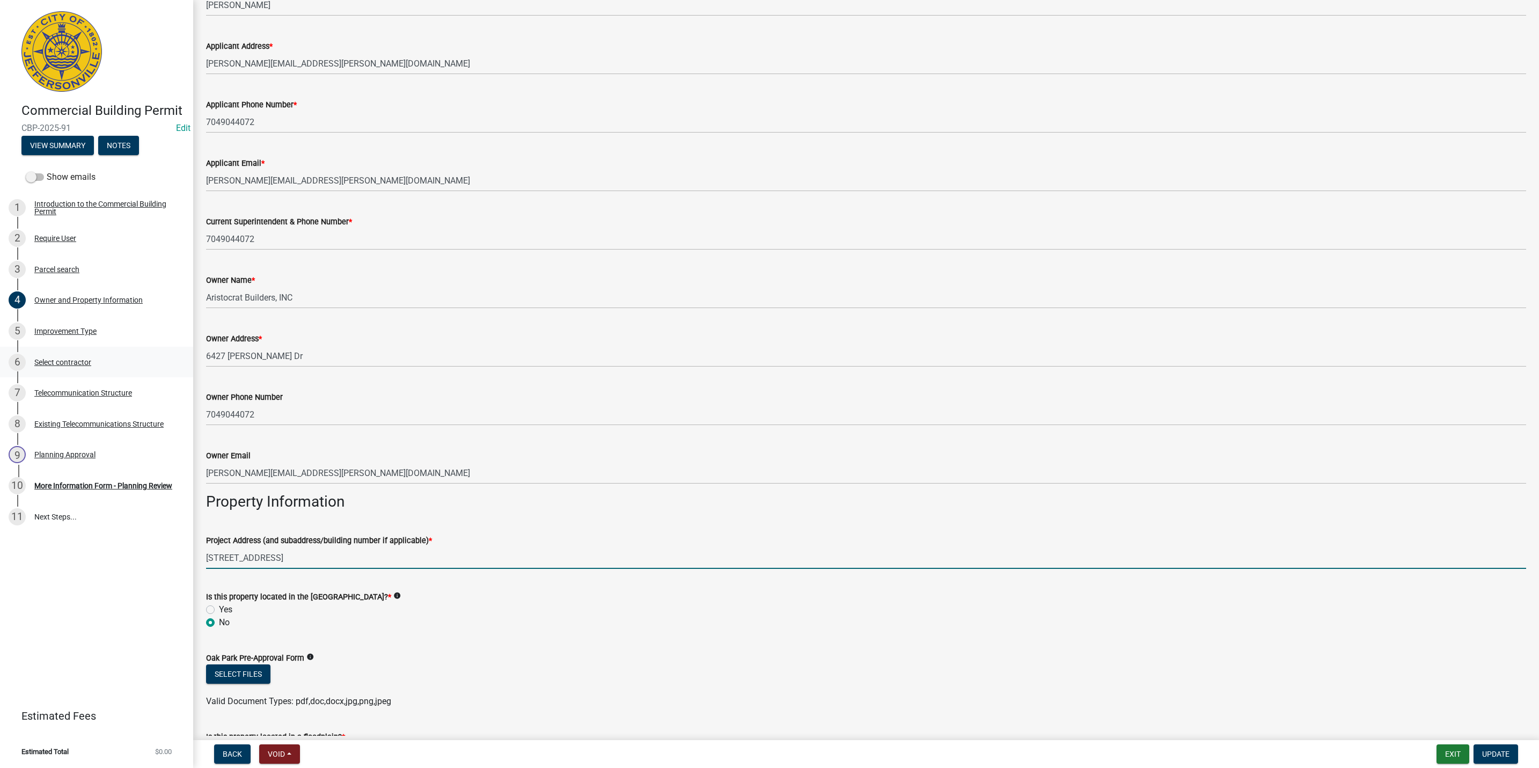
scroll to position [0, 0]
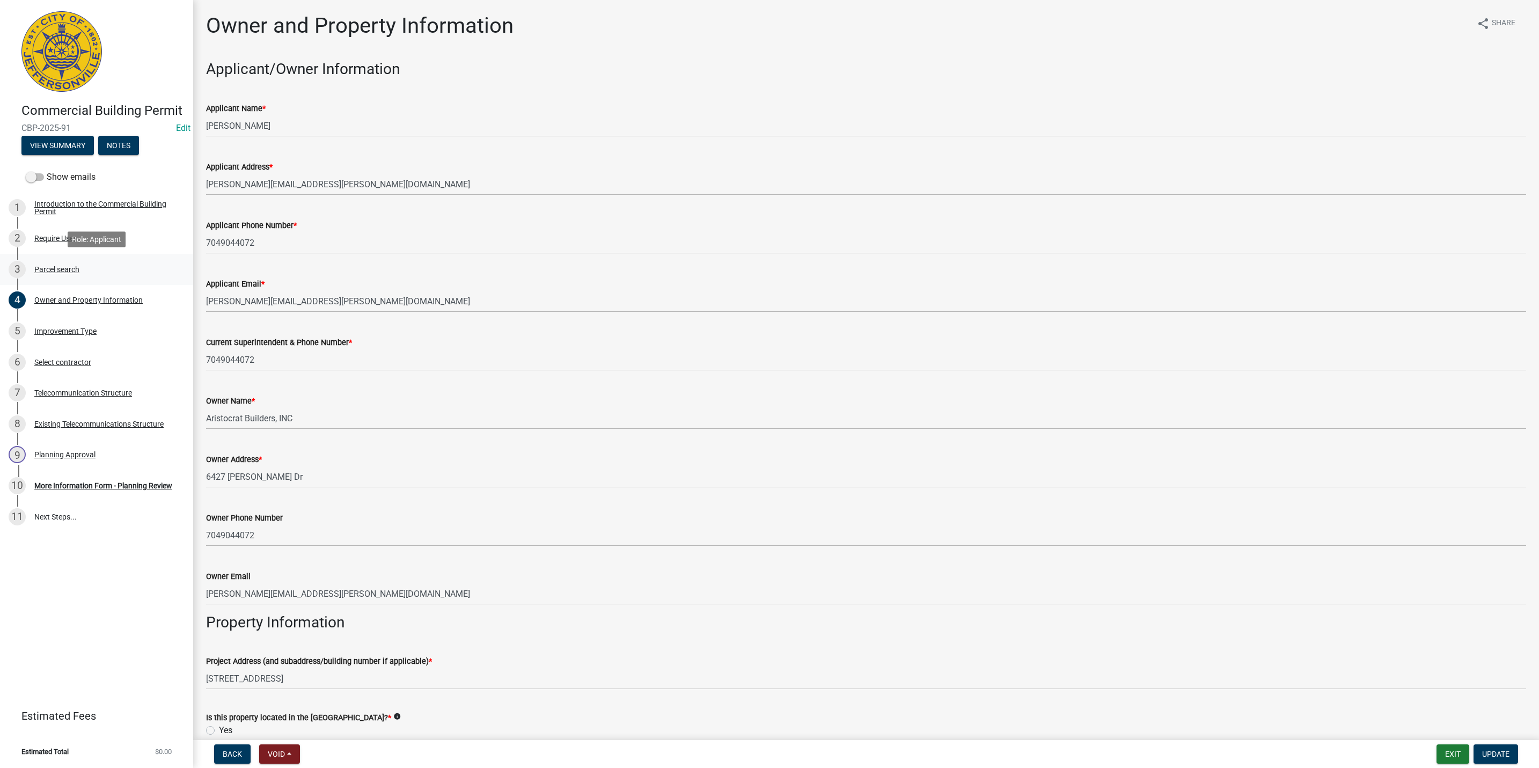
click at [60, 272] on div "Parcel search" at bounding box center [56, 270] width 45 height 8
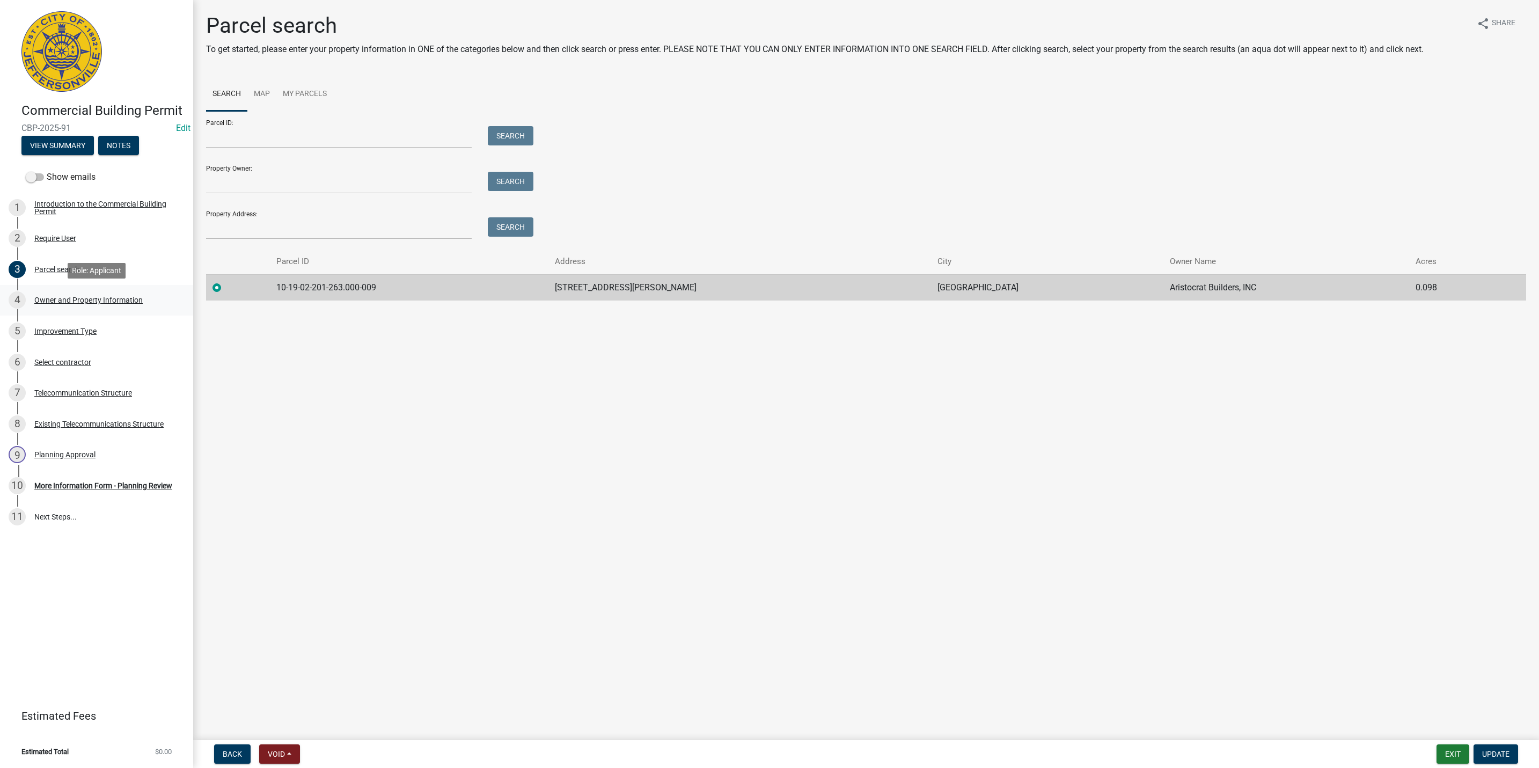
click at [116, 296] on div "Owner and Property Information" at bounding box center [88, 300] width 108 height 8
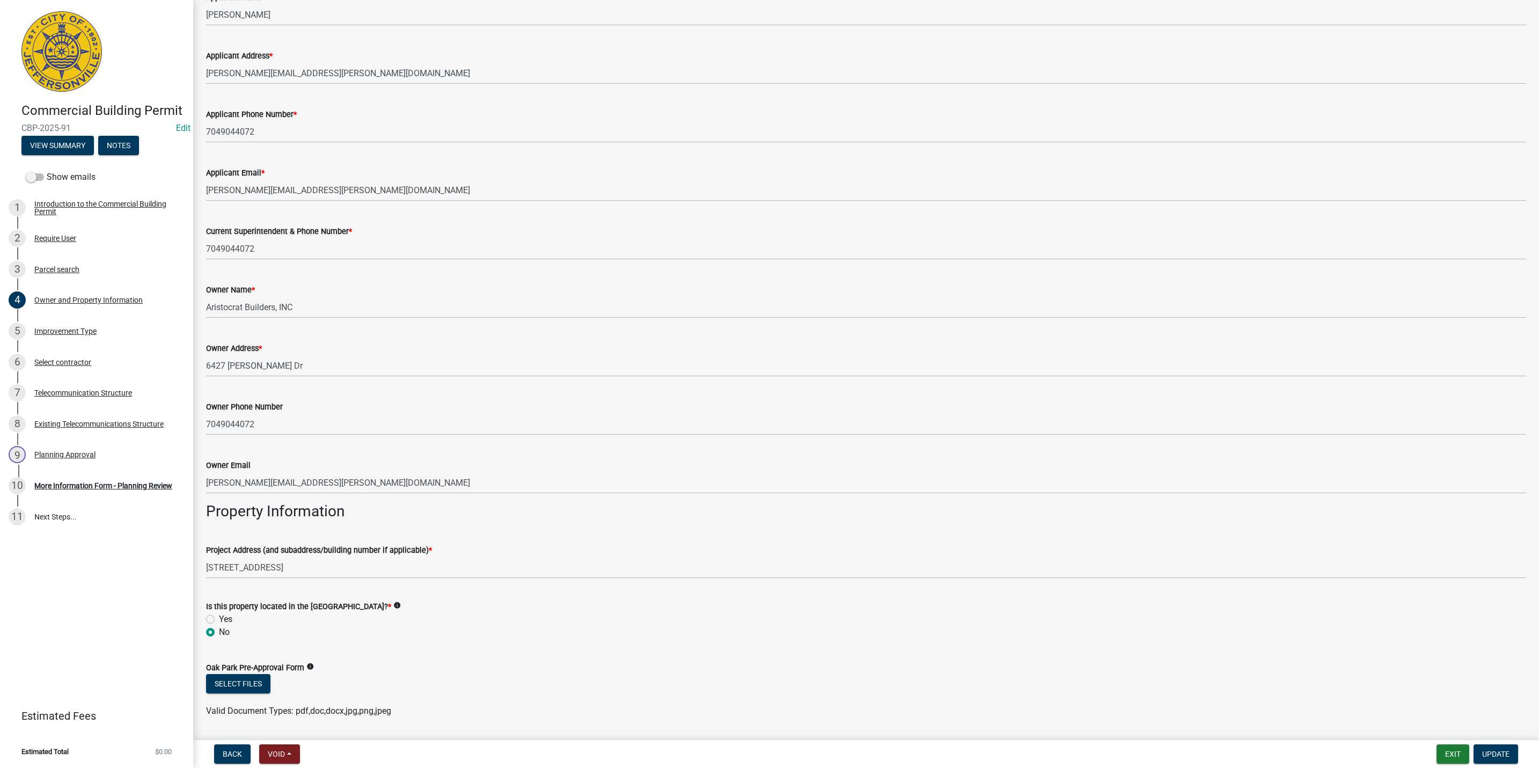
scroll to position [284, 0]
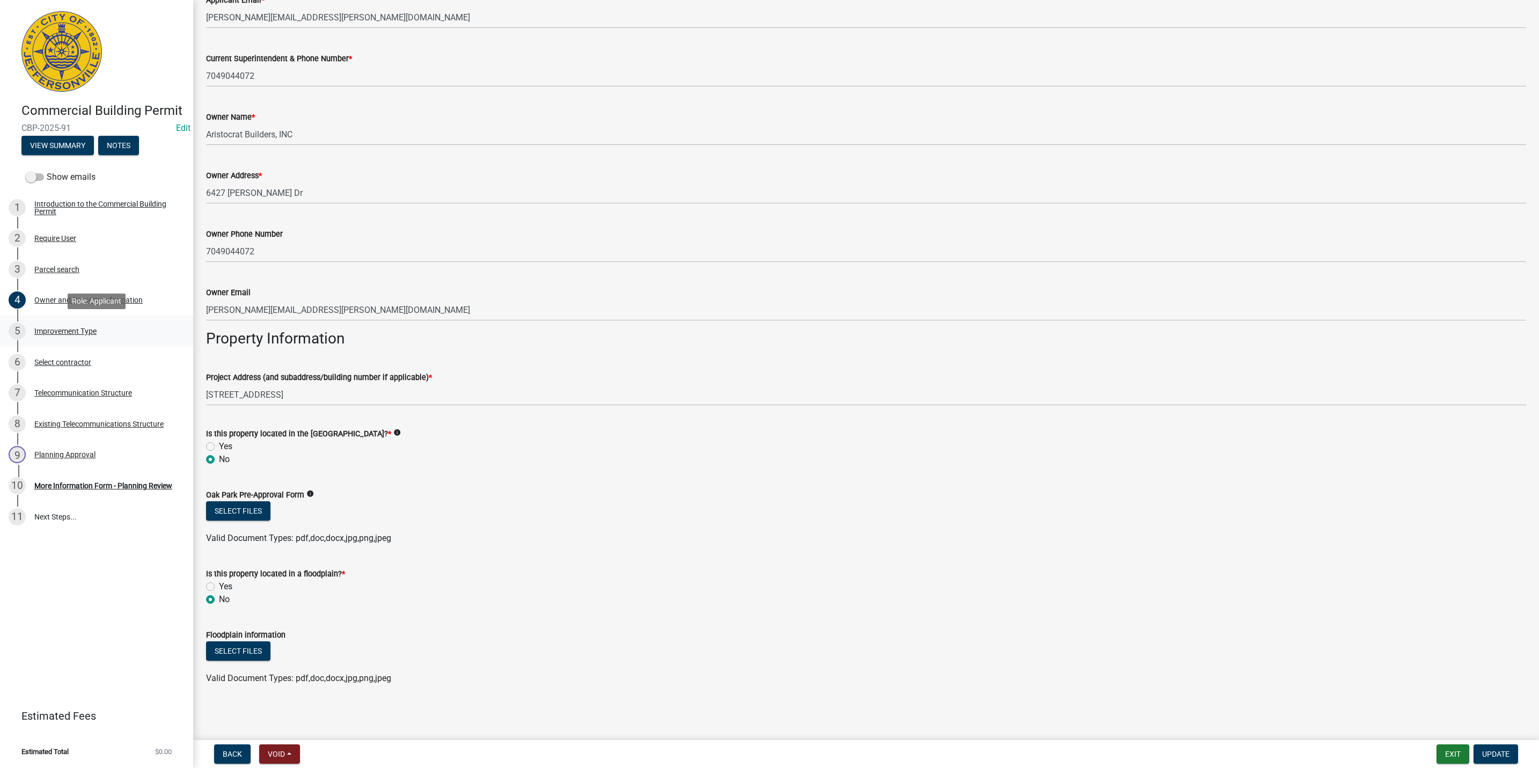
click at [90, 326] on div "5 Improvement Type" at bounding box center [92, 331] width 167 height 17
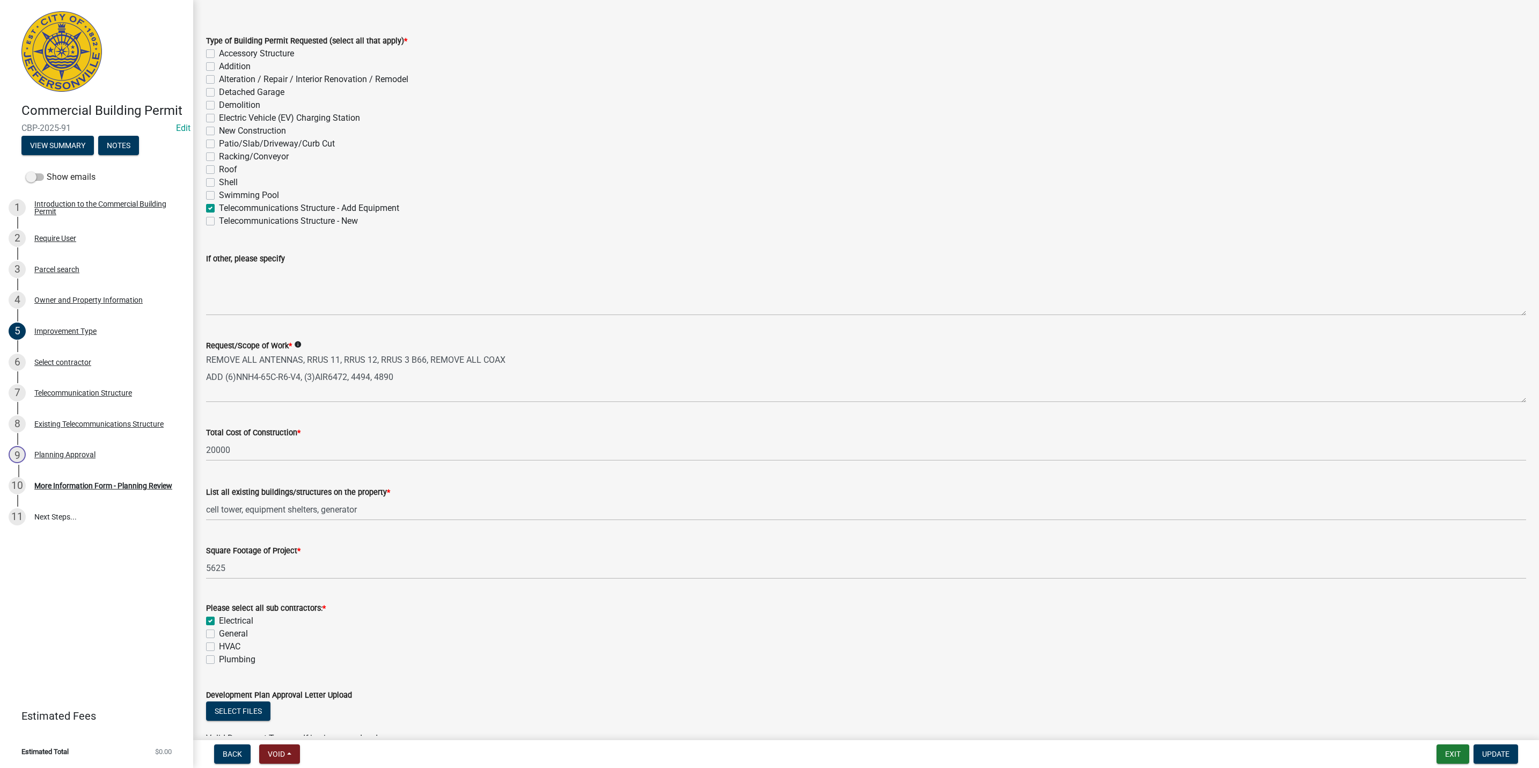
scroll to position [99, 0]
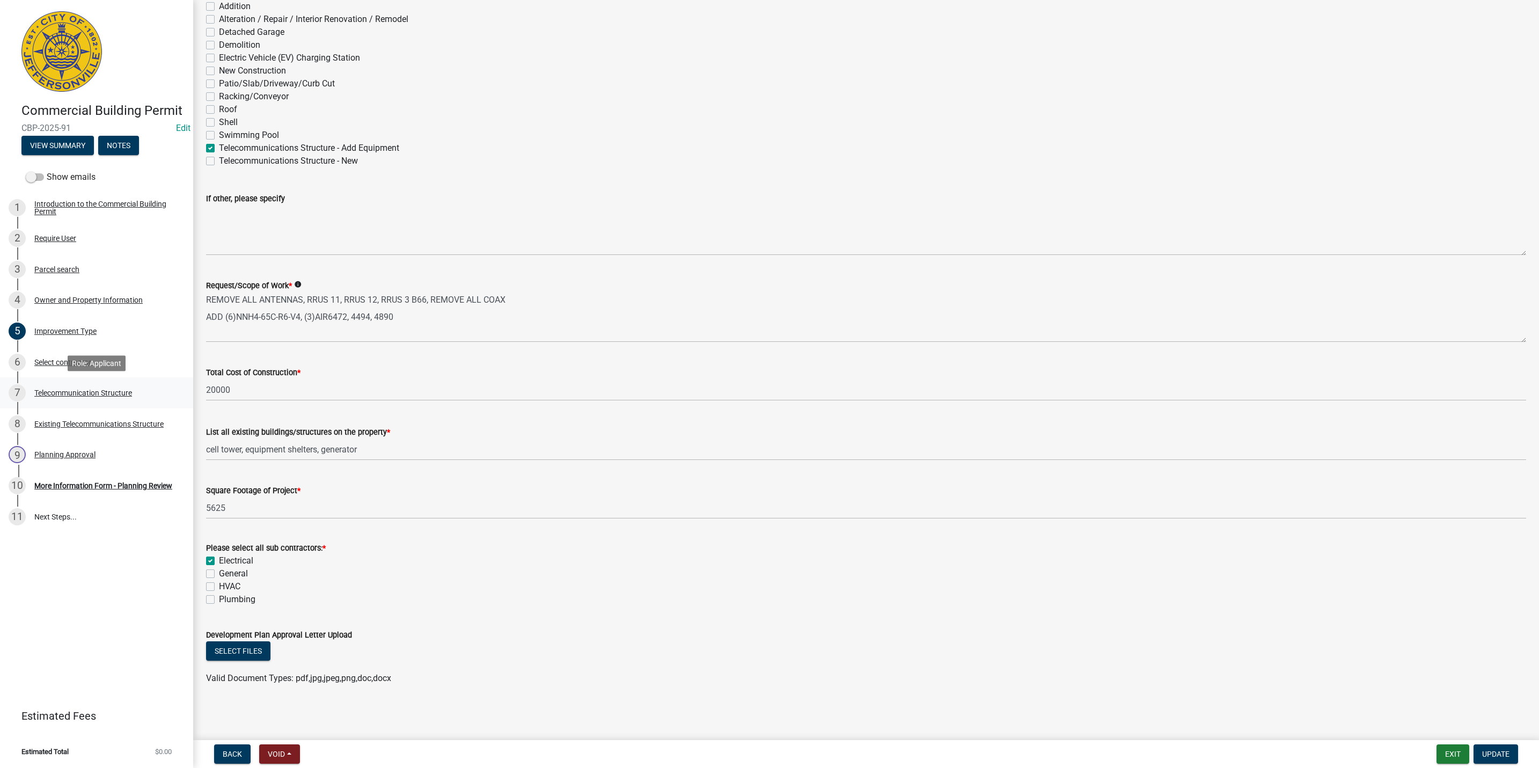
click at [116, 390] on div "Telecommunication Structure" at bounding box center [83, 393] width 98 height 8
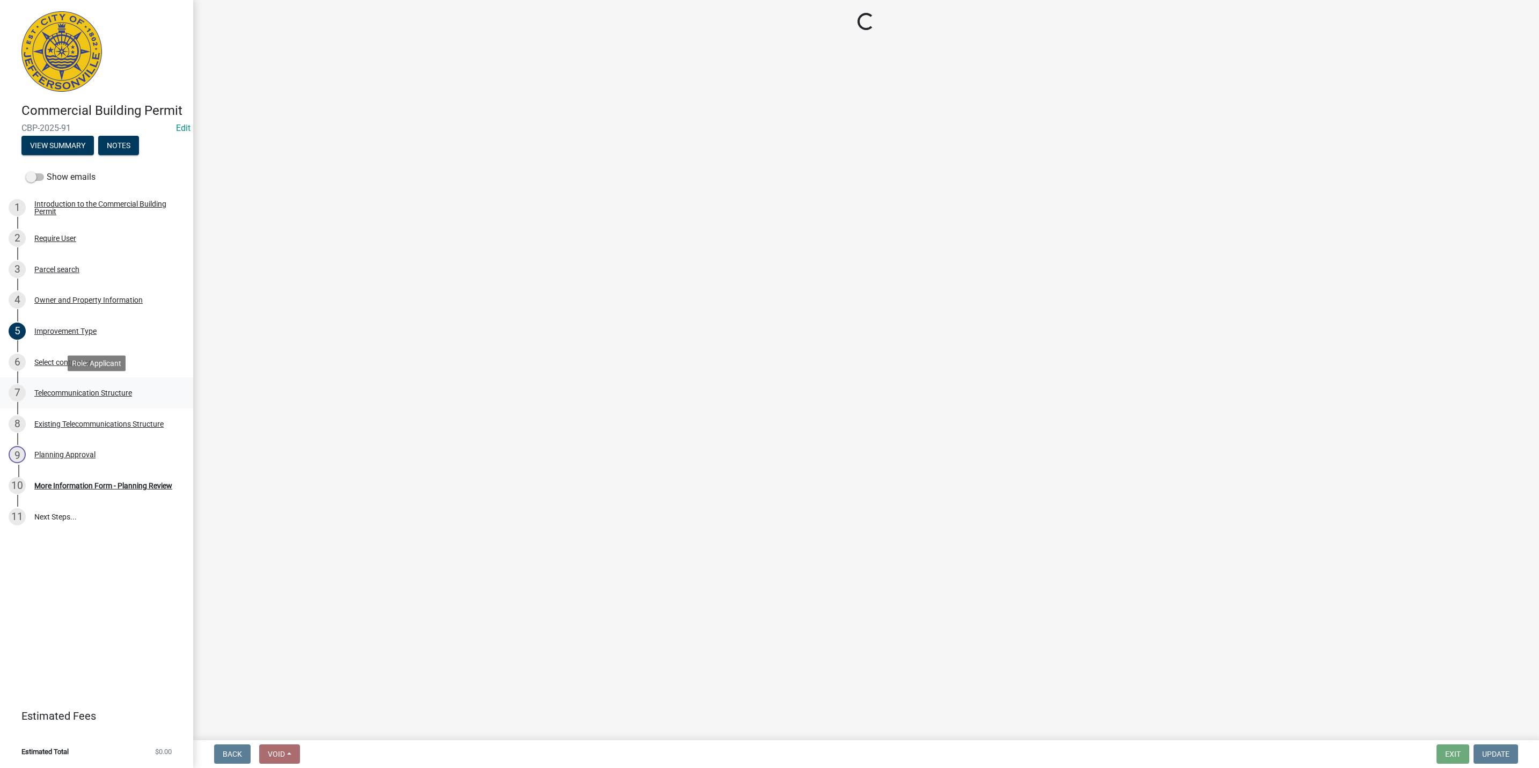
scroll to position [0, 0]
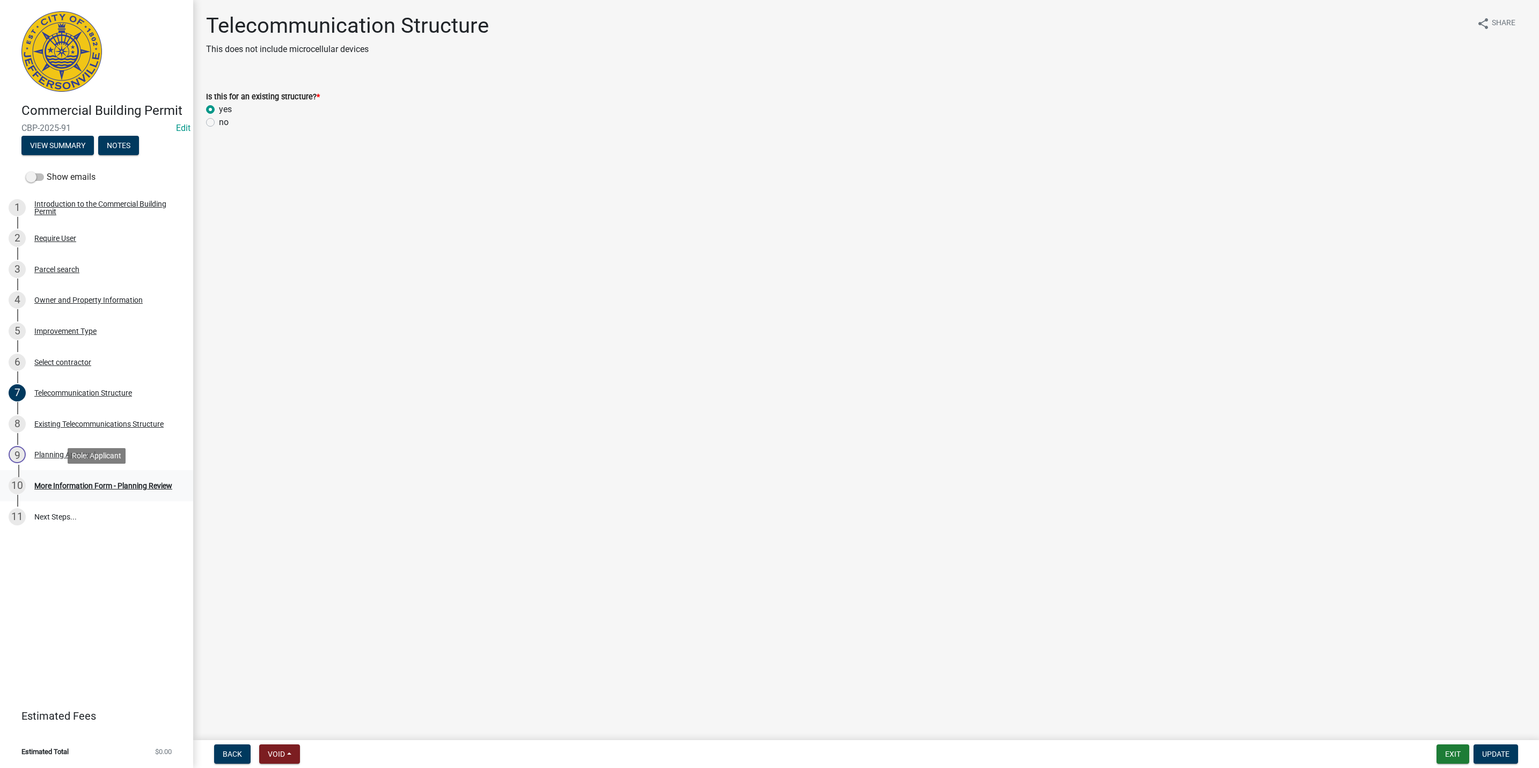
click at [115, 490] on div "10 More Information Form - Planning Review" at bounding box center [92, 485] width 167 height 17
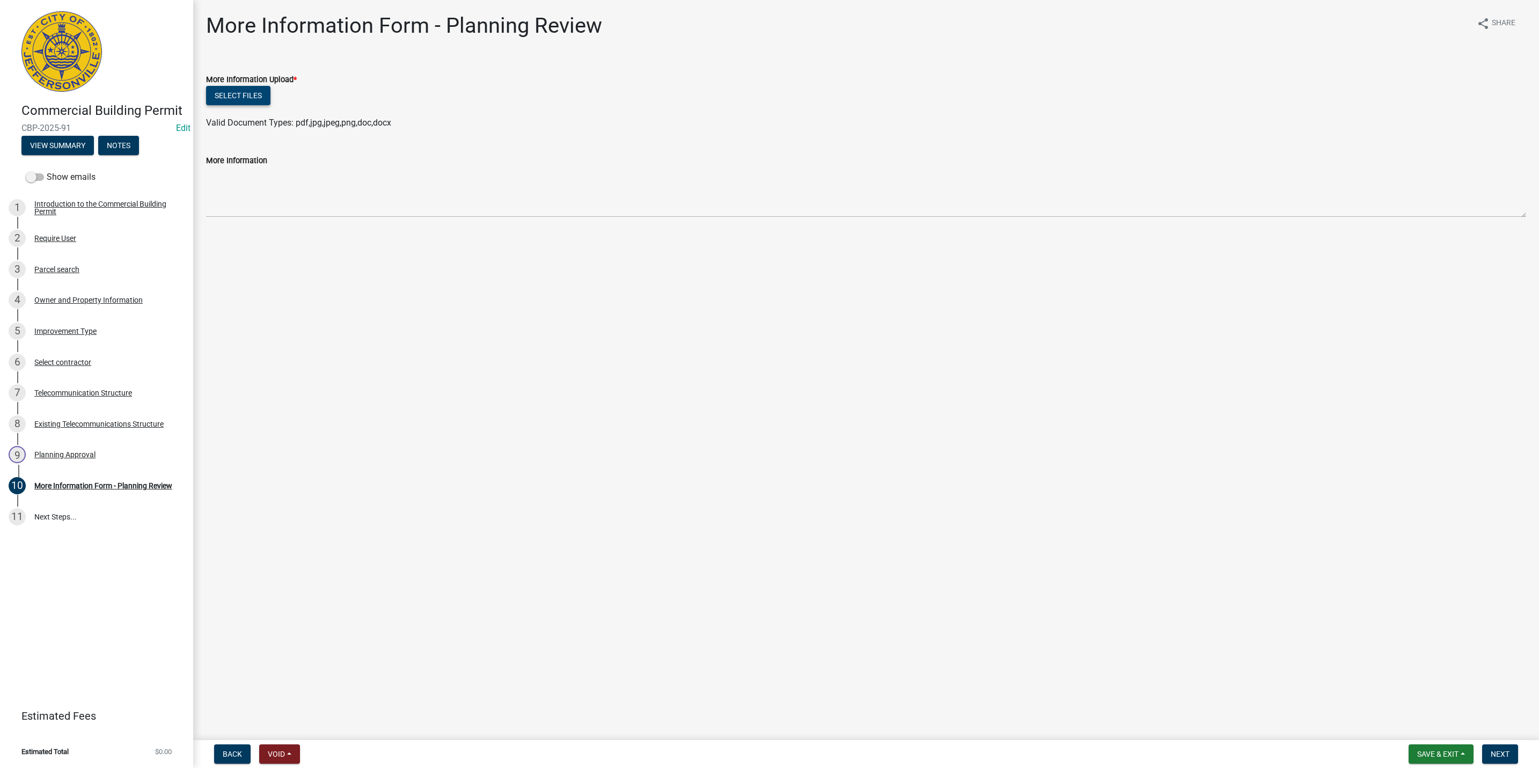
click at [248, 86] on button "Select files" at bounding box center [238, 95] width 64 height 19
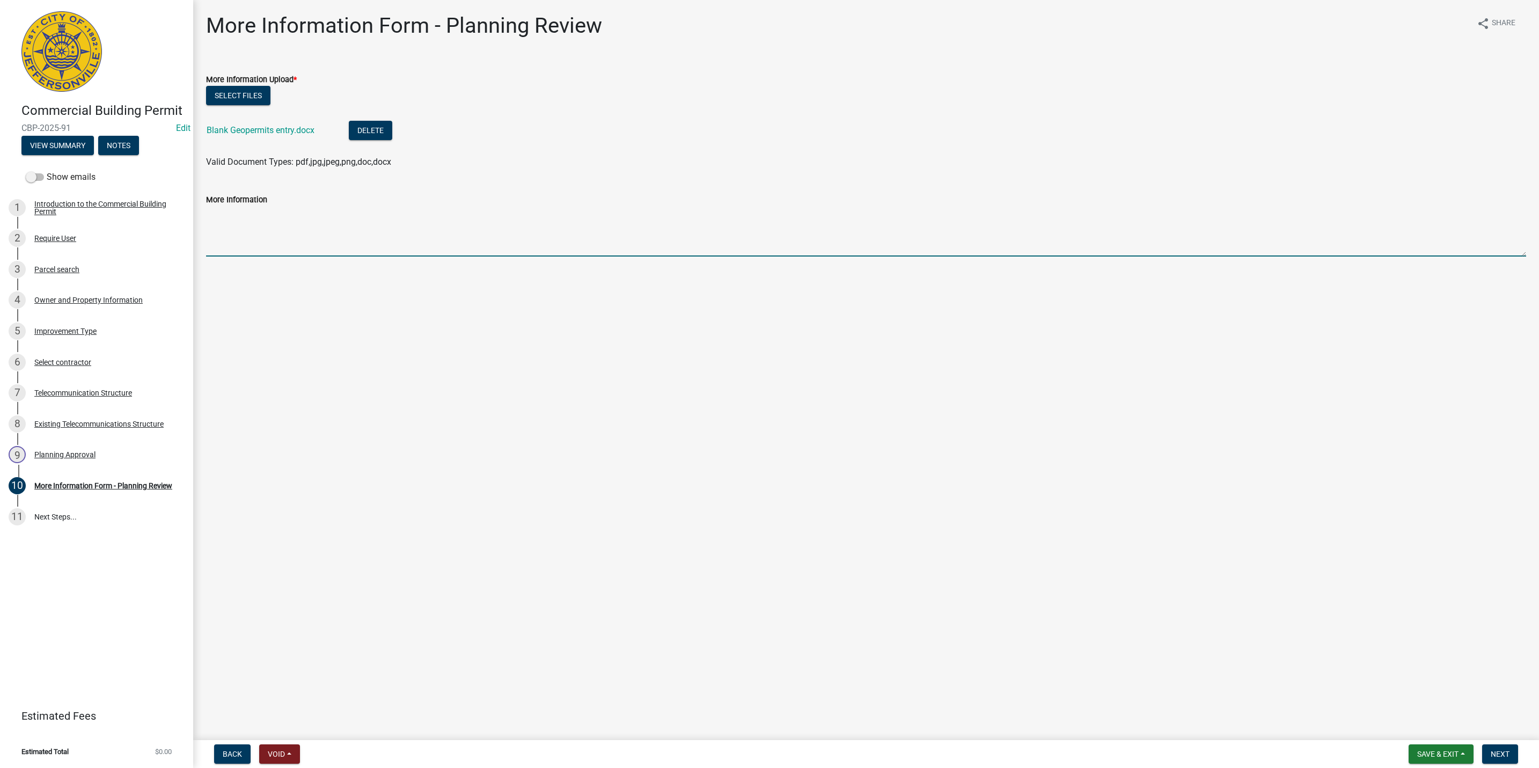
click at [325, 213] on textarea "More Information" at bounding box center [866, 231] width 1320 height 50
click at [78, 354] on div "6 Select contractor" at bounding box center [92, 362] width 167 height 17
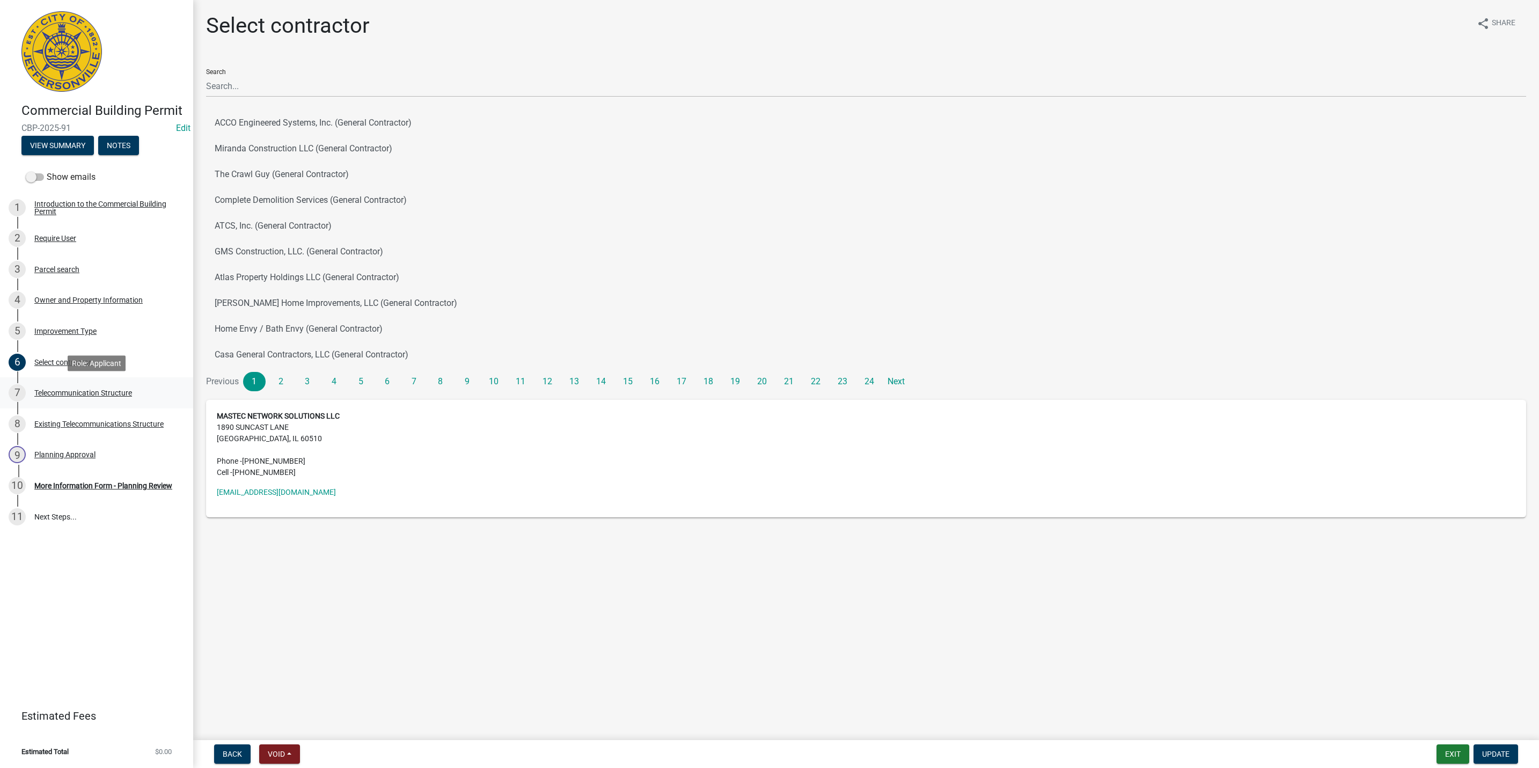
click at [92, 395] on div "Telecommunication Structure" at bounding box center [83, 393] width 98 height 8
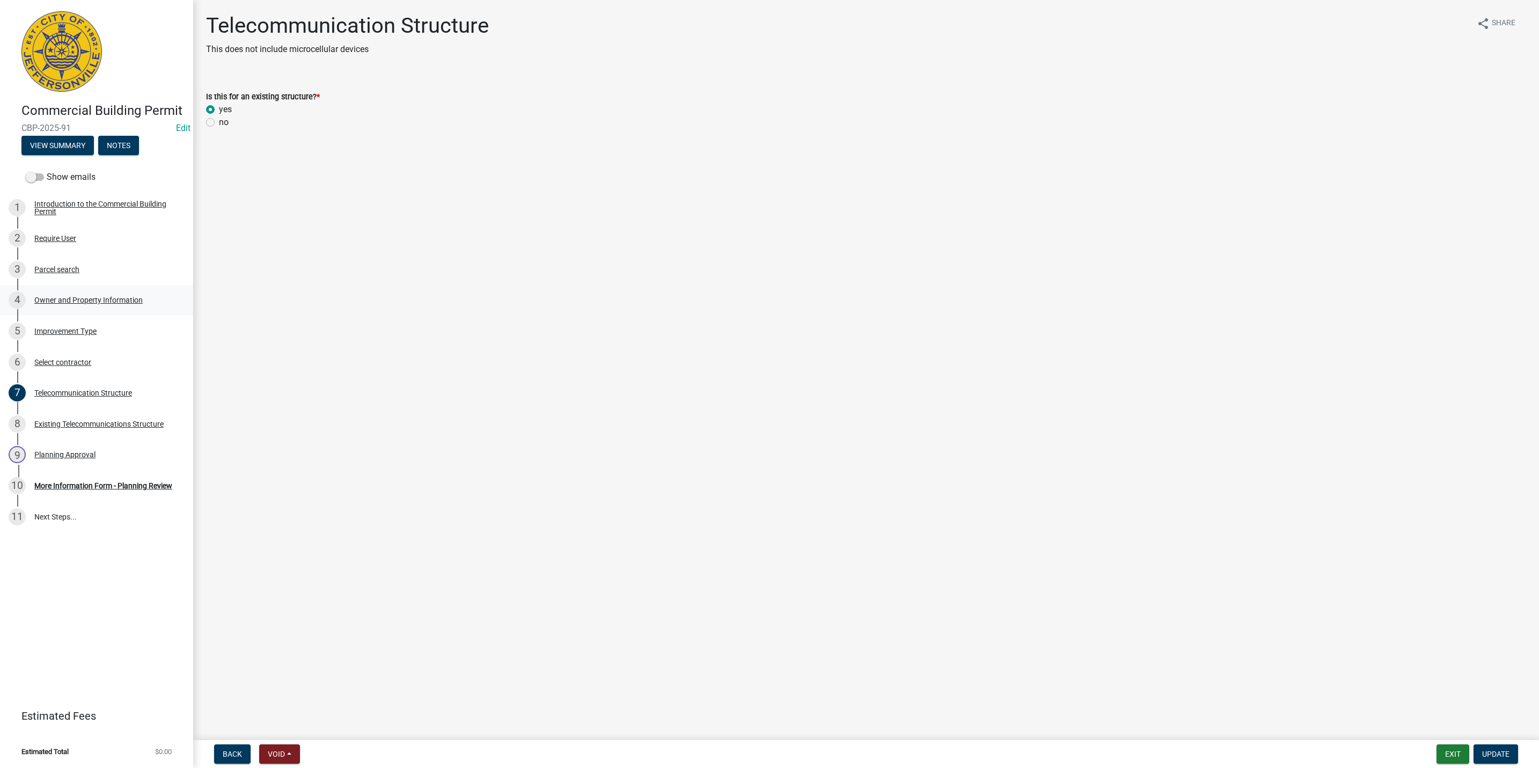
click at [89, 304] on div "4 Owner and Property Information" at bounding box center [92, 299] width 167 height 17
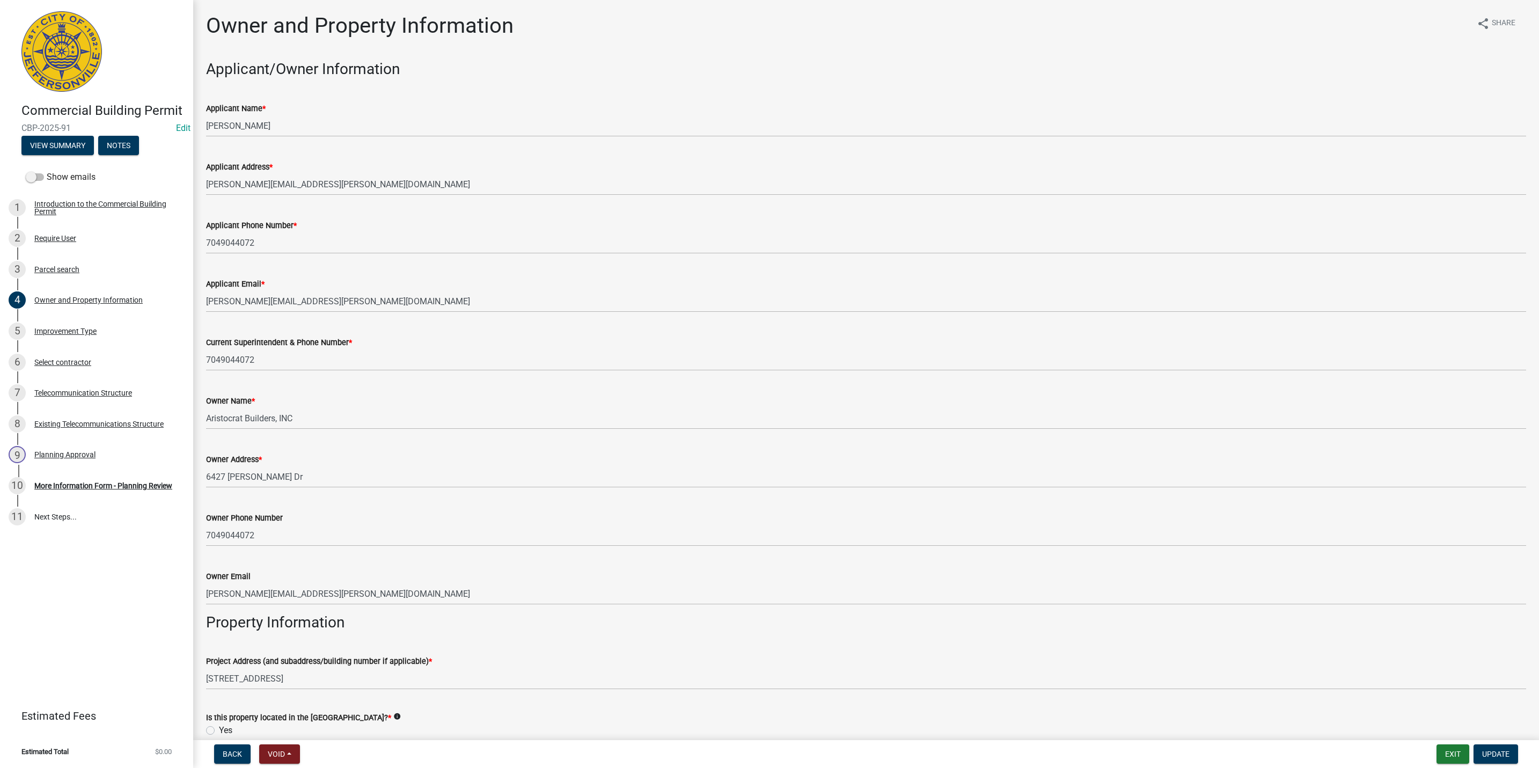
scroll to position [284, 0]
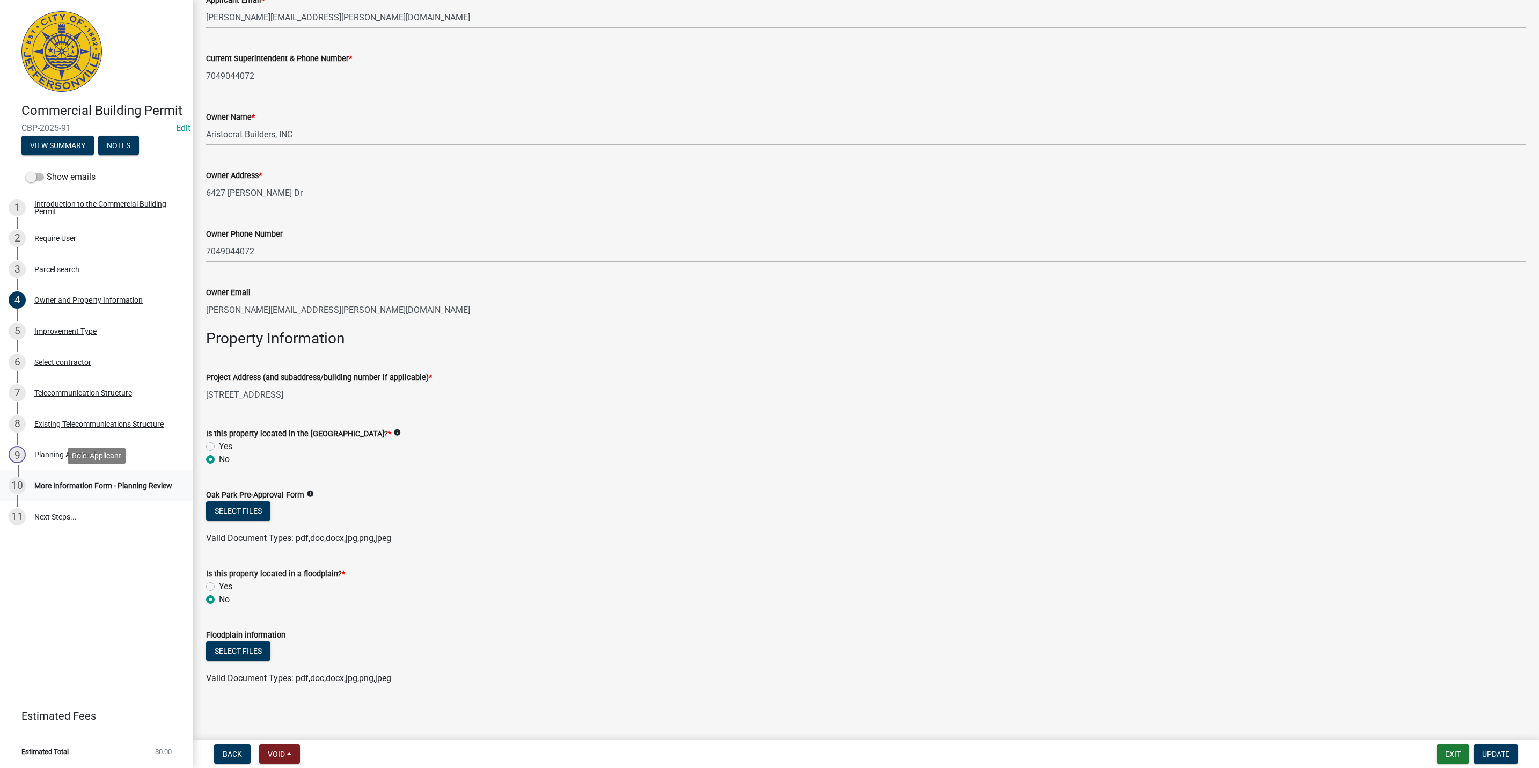
click at [137, 475] on link "10 More Information Form - Planning Review" at bounding box center [96, 485] width 193 height 31
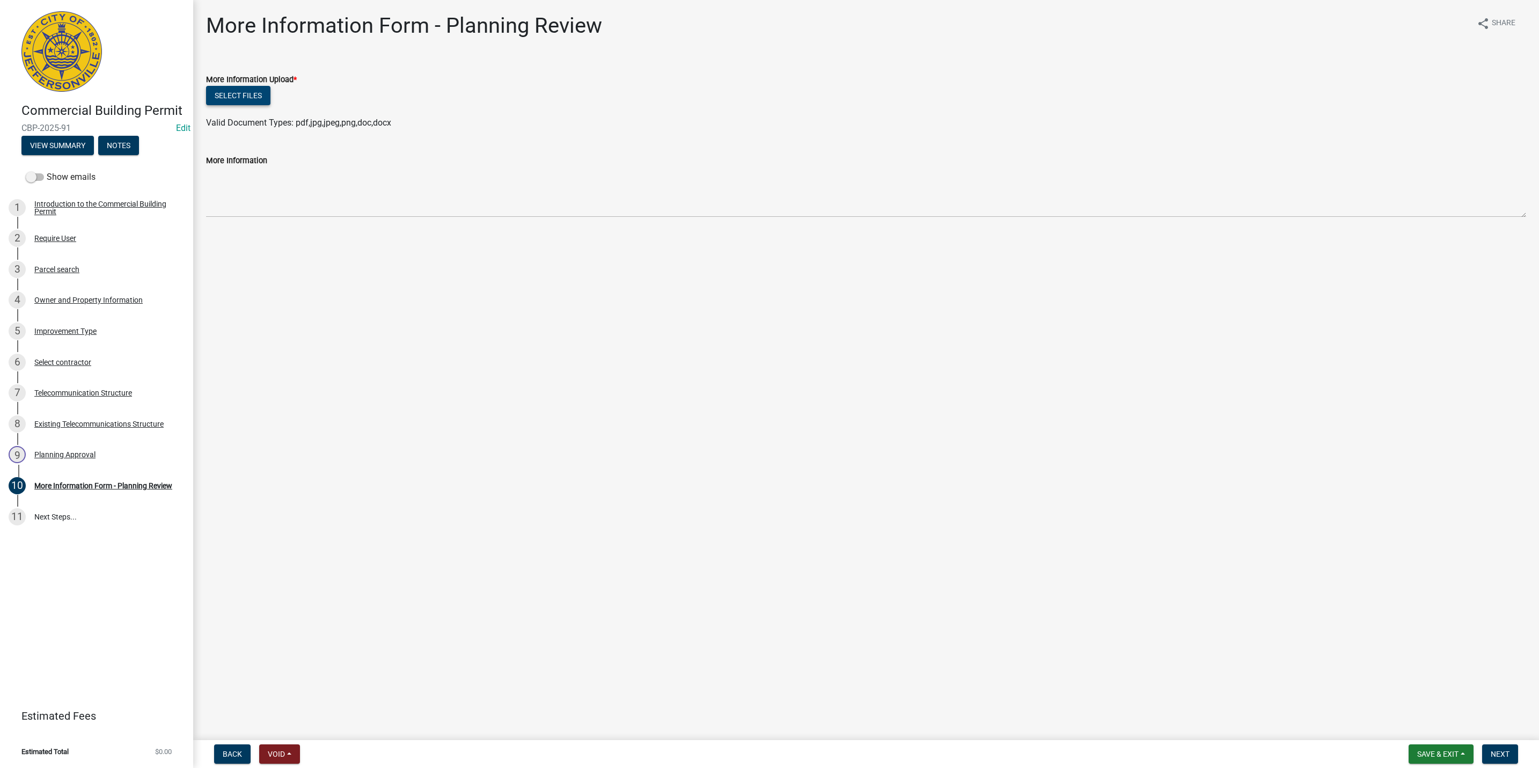
click at [253, 101] on button "Select files" at bounding box center [238, 95] width 64 height 19
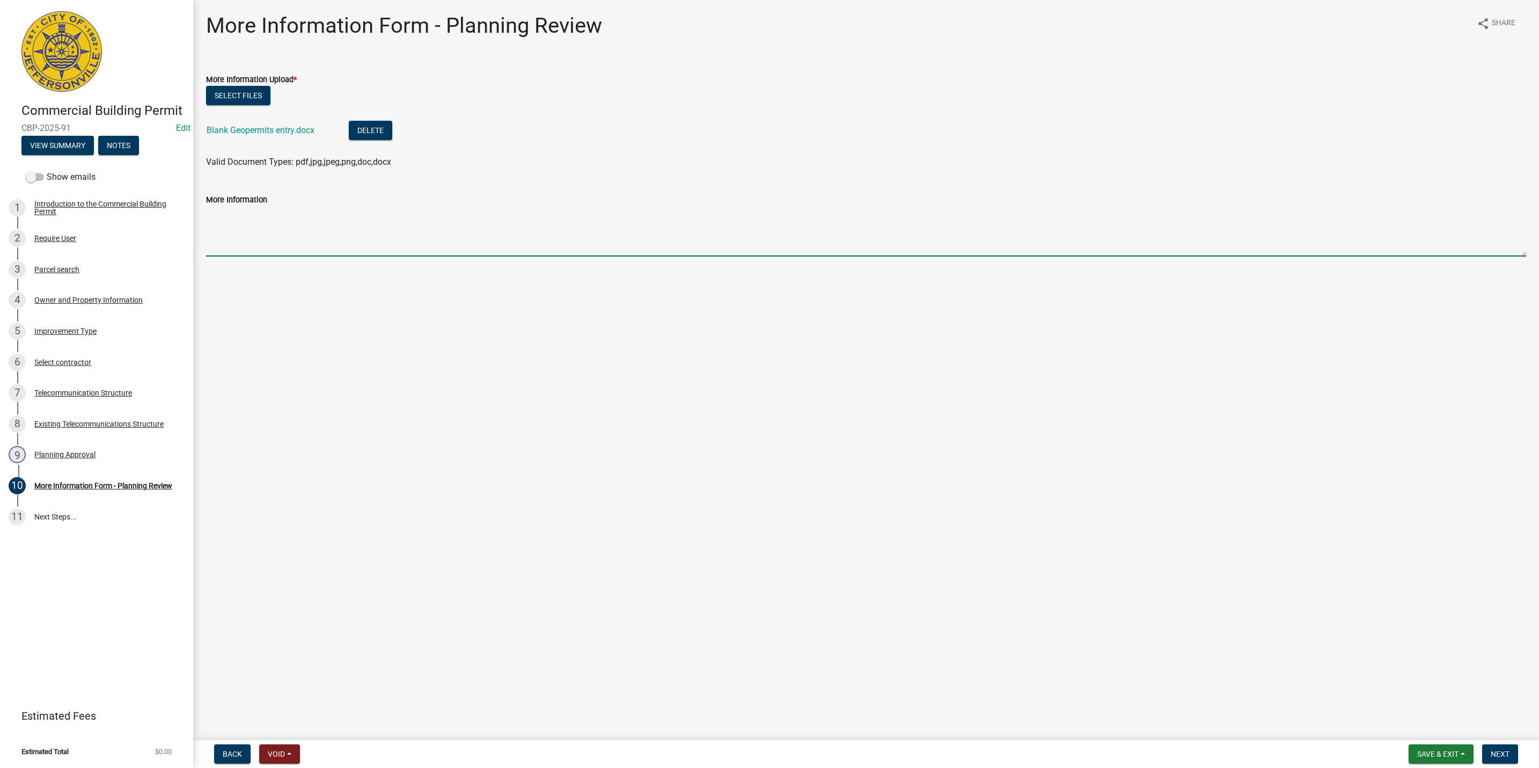
click at [277, 237] on textarea "More Information" at bounding box center [866, 231] width 1320 height 50
type textarea "[STREET_ADDRESS] is correct address. SAW spoke with applicant on phone on [DATE…"
click at [1488, 754] on button "Next" at bounding box center [1500, 753] width 36 height 19
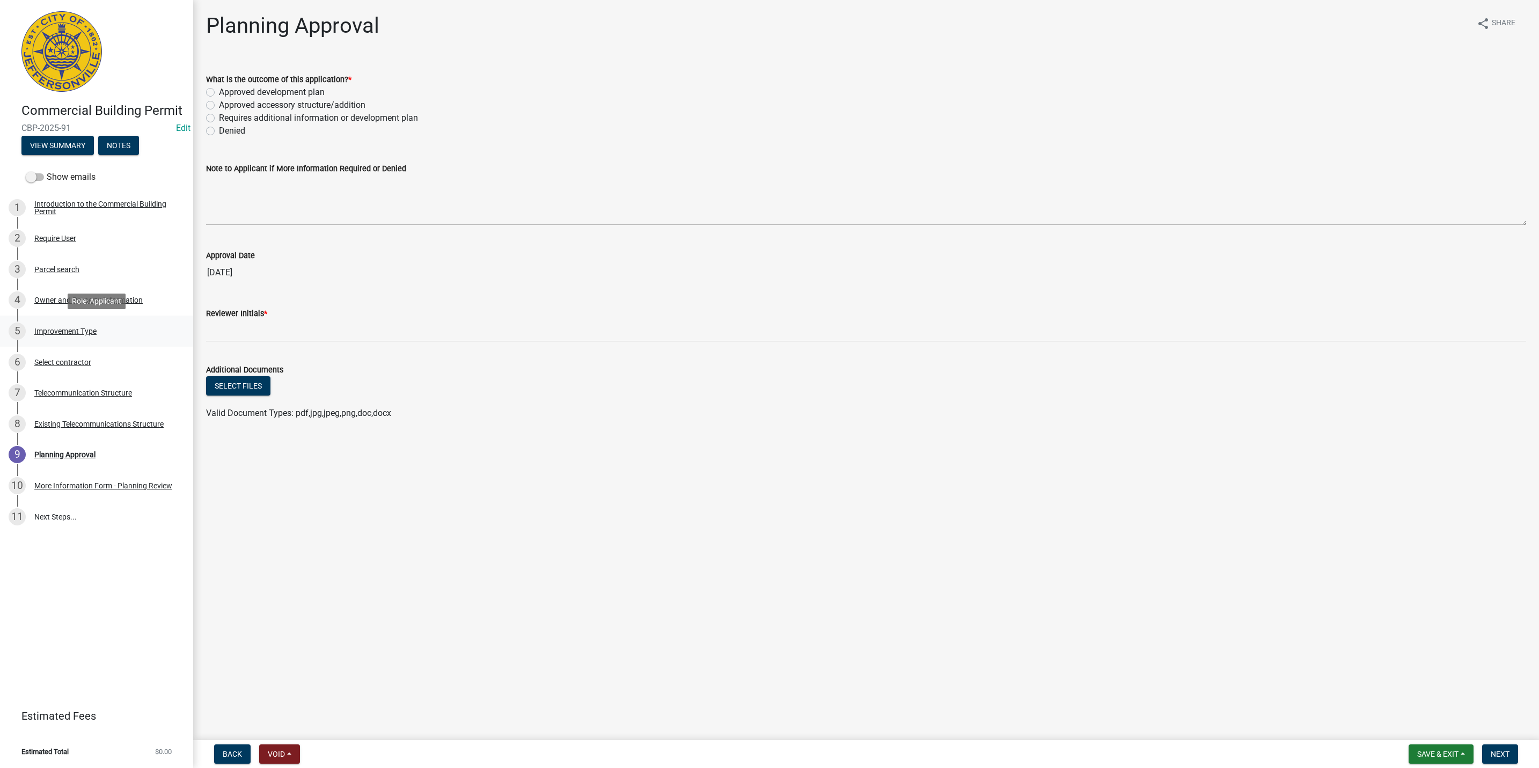
click at [101, 332] on div "5 Improvement Type" at bounding box center [92, 331] width 167 height 17
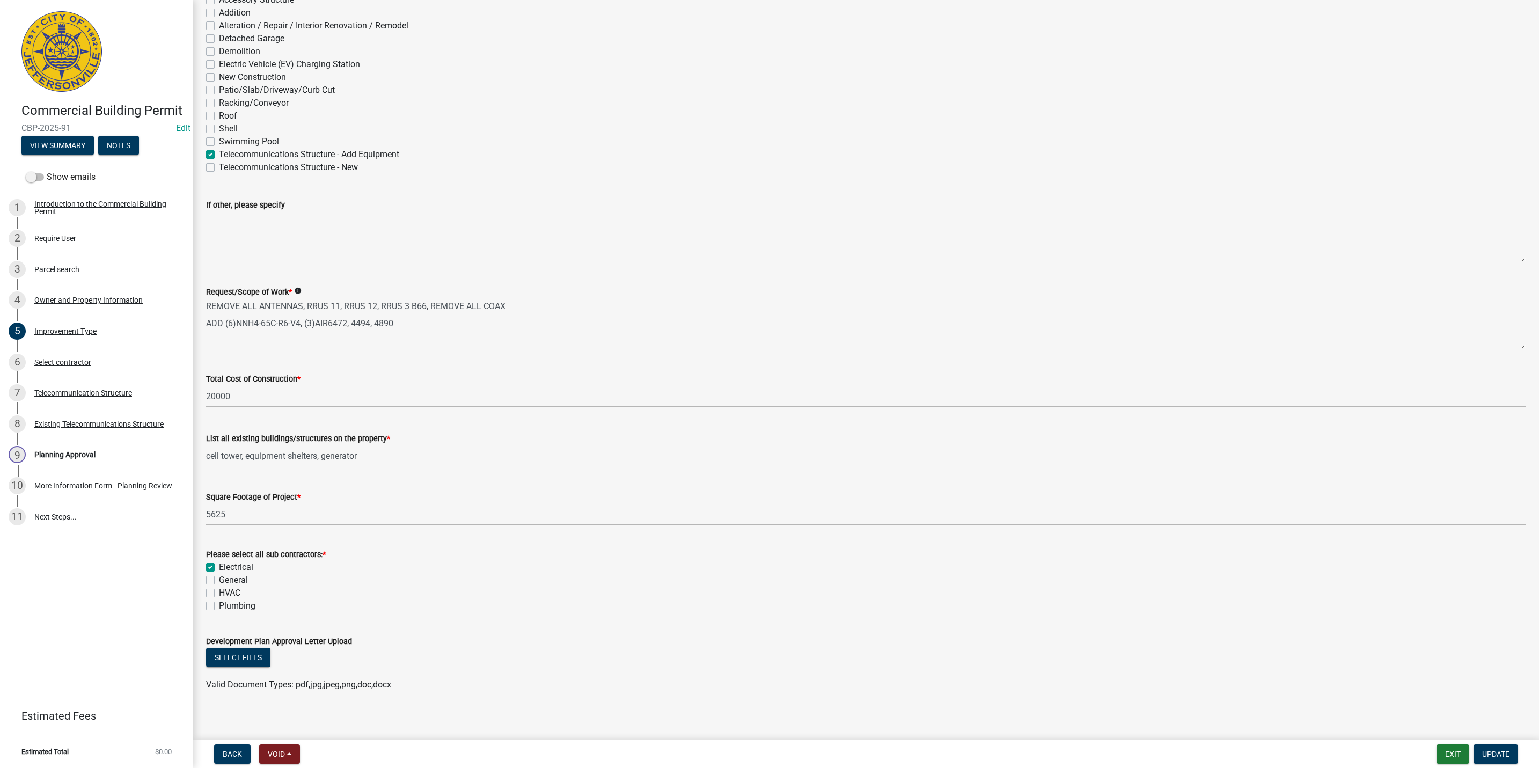
scroll to position [99, 0]
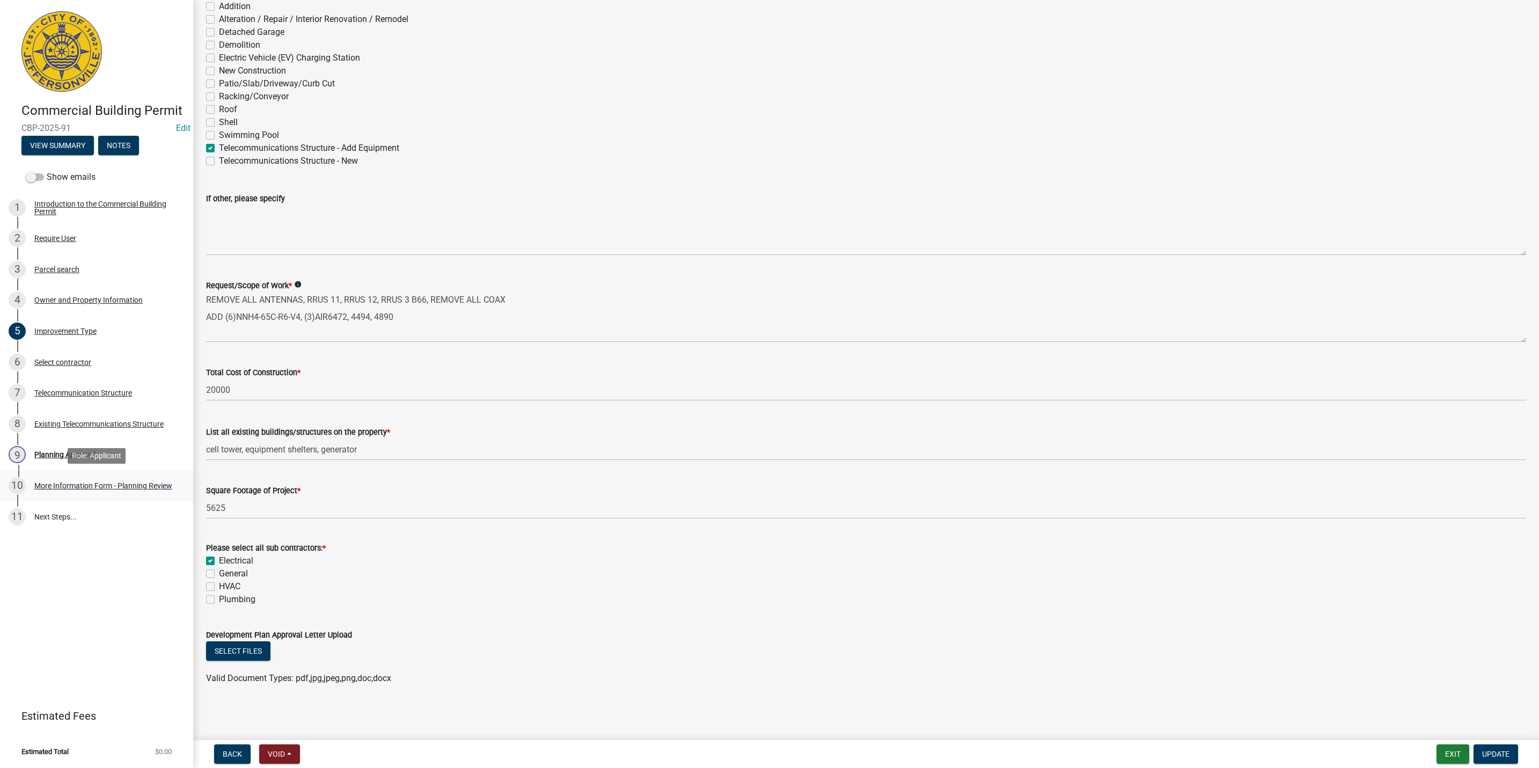
click at [100, 478] on div "10 More Information Form - Planning Review" at bounding box center [92, 485] width 167 height 17
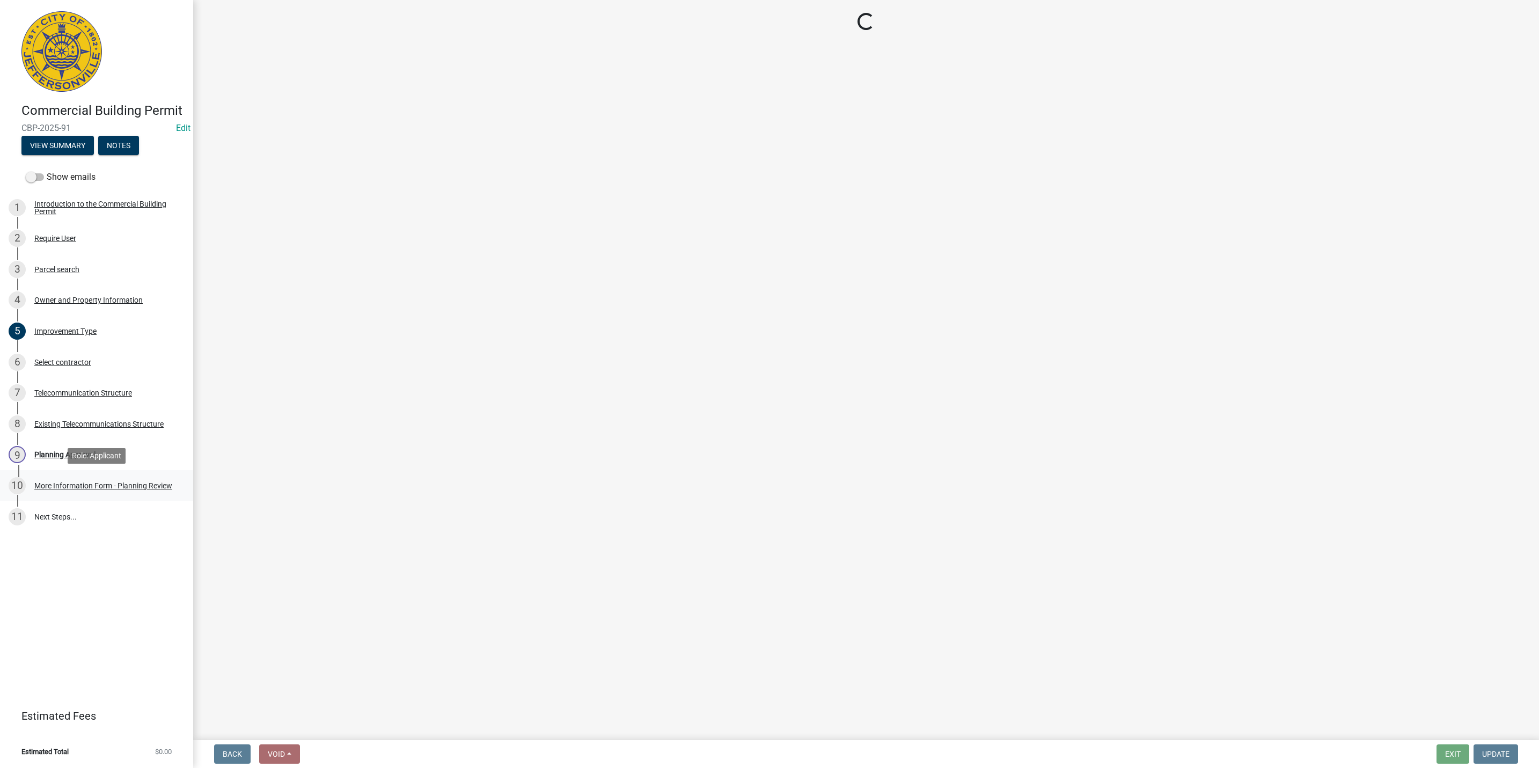
scroll to position [0, 0]
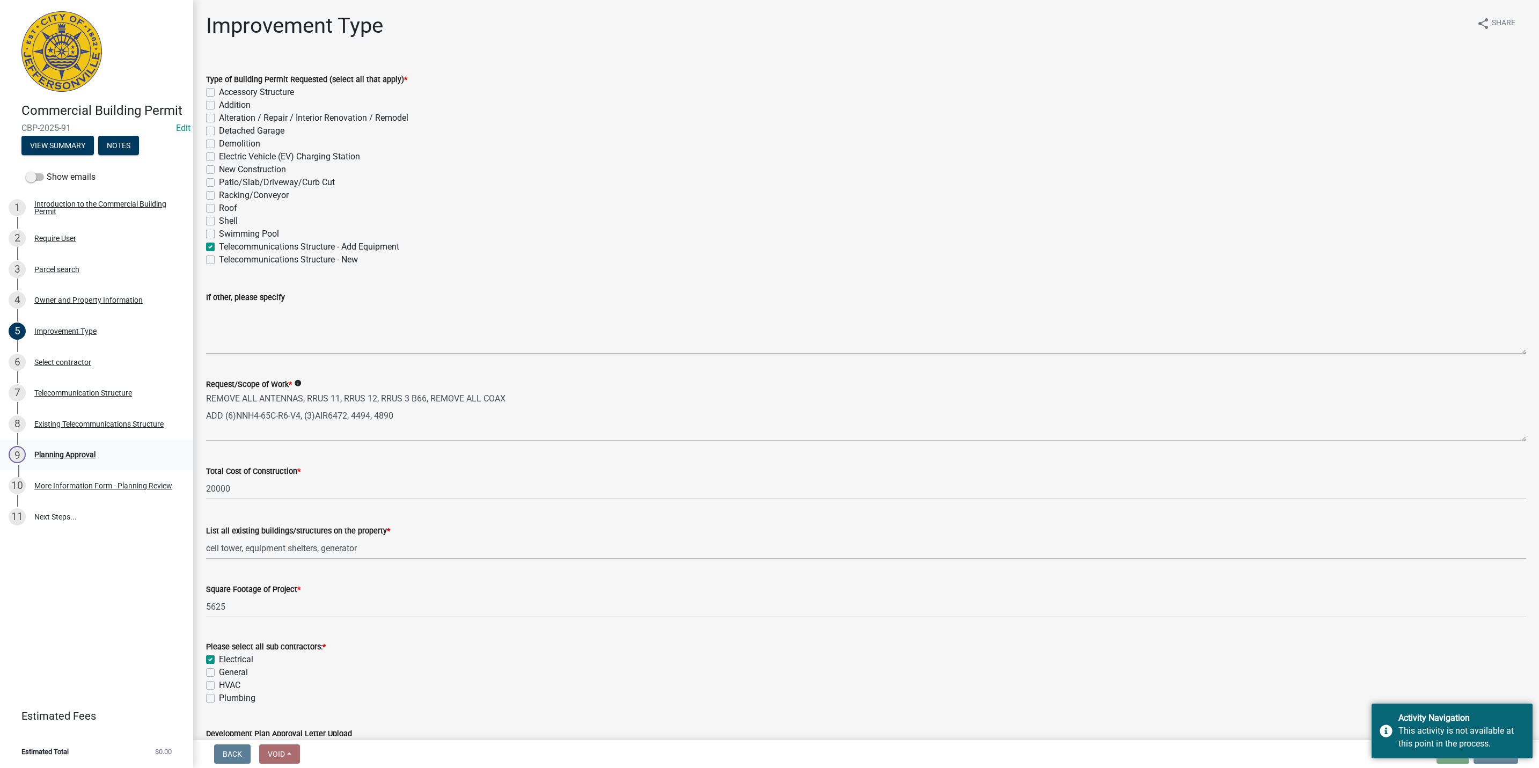
click at [112, 445] on link "9 Planning Approval" at bounding box center [96, 455] width 193 height 31
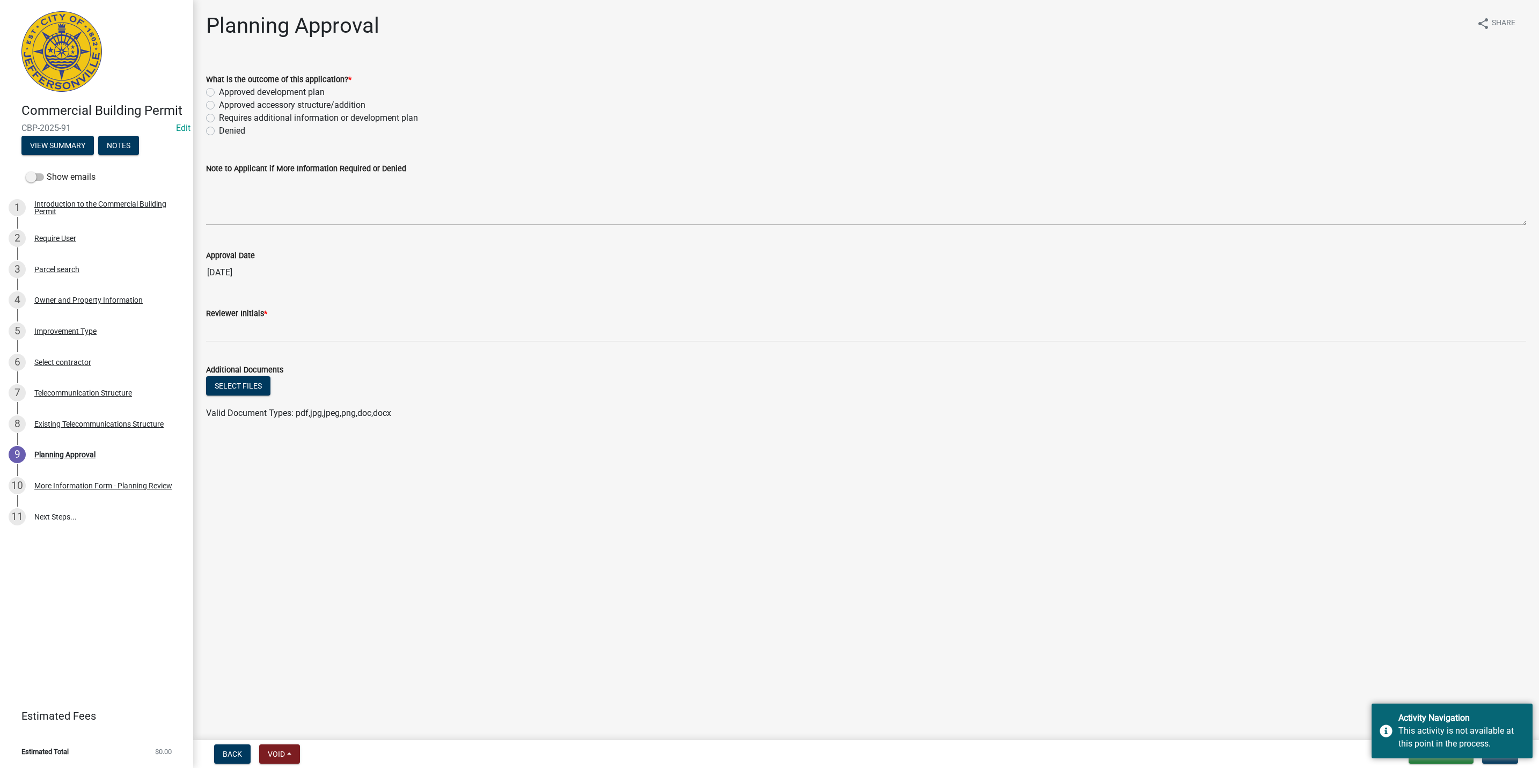
click at [279, 102] on label "Approved accessory structure/addition" at bounding box center [292, 105] width 147 height 13
click at [226, 102] on input "Approved accessory structure/addition" at bounding box center [222, 102] width 7 height 7
radio input "true"
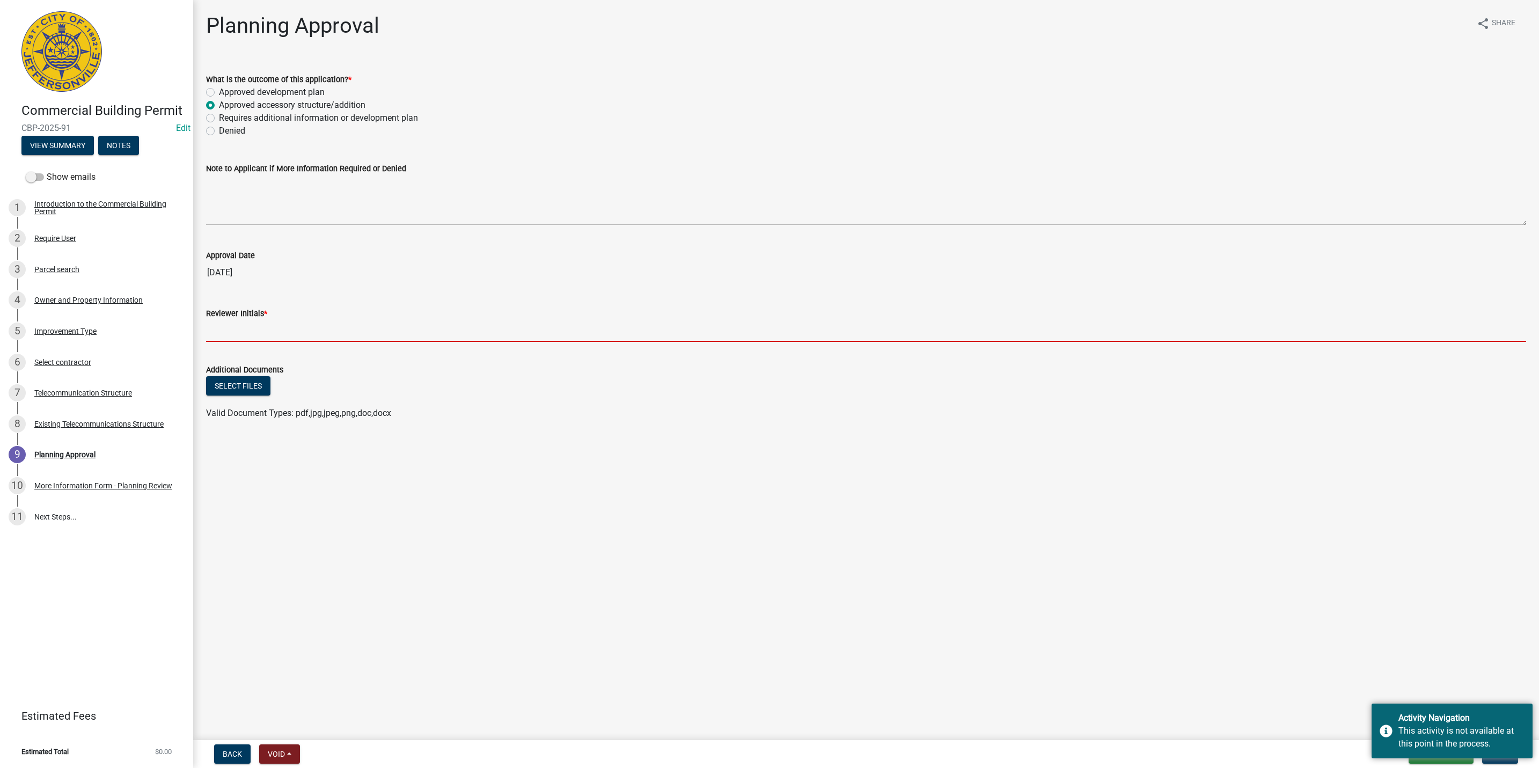
click at [262, 333] on input "Reviewer Initials *" at bounding box center [866, 331] width 1320 height 22
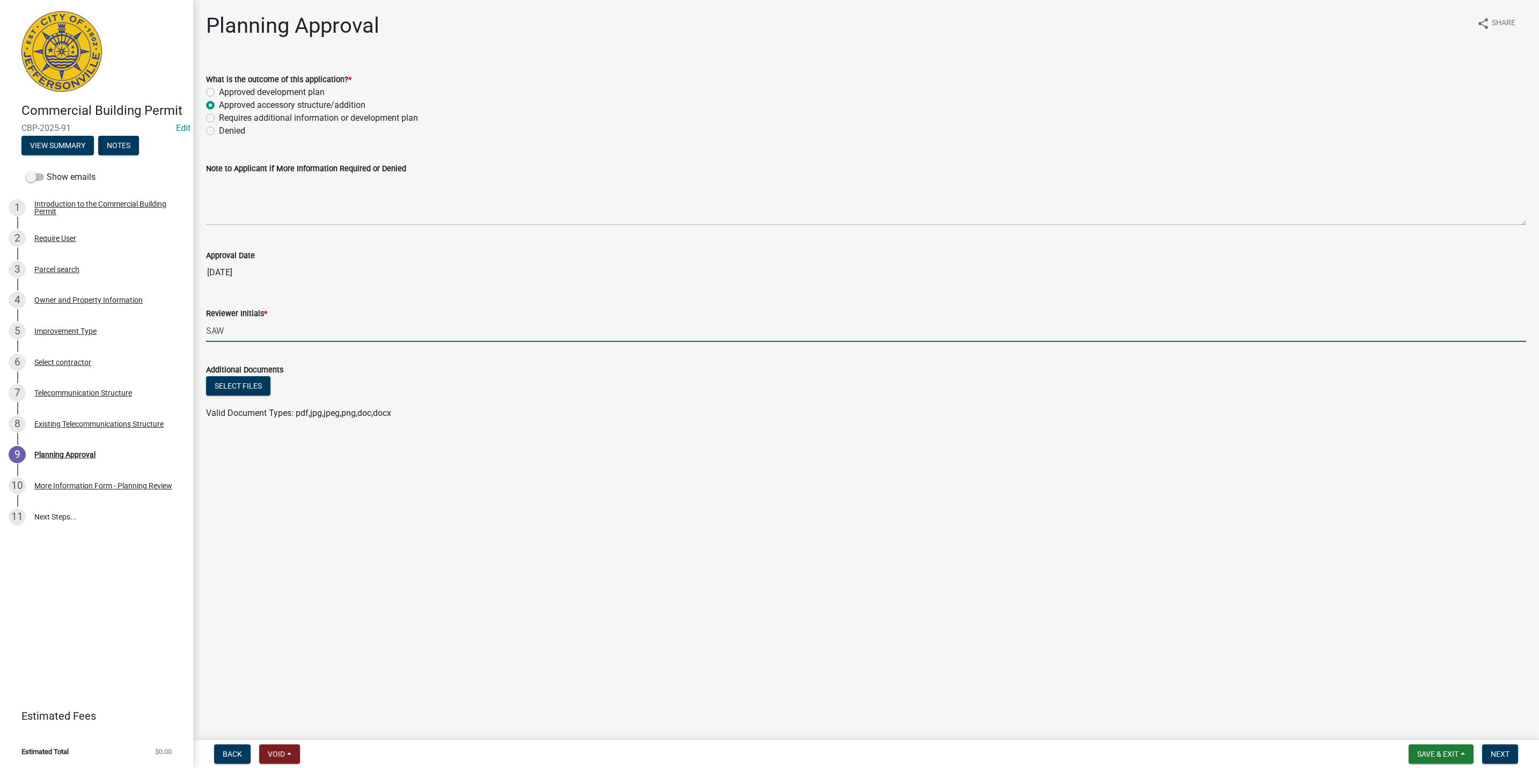
type input "SAW"
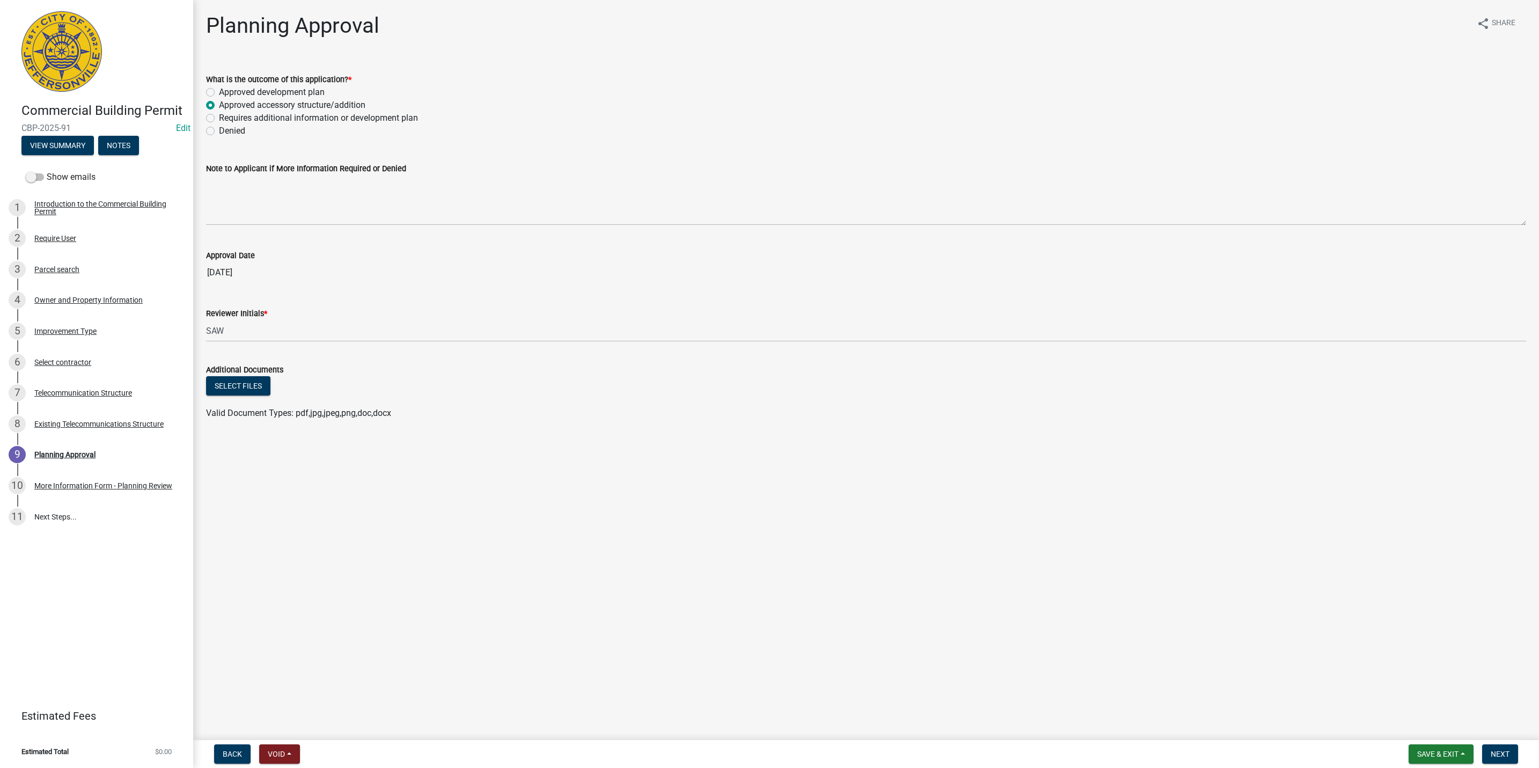
click at [1491, 768] on html "Internet Explorer does NOT work with GeoPermits. Get a new browser for more sec…" at bounding box center [769, 384] width 1539 height 768
click at [1492, 759] on button "Next" at bounding box center [1500, 753] width 36 height 19
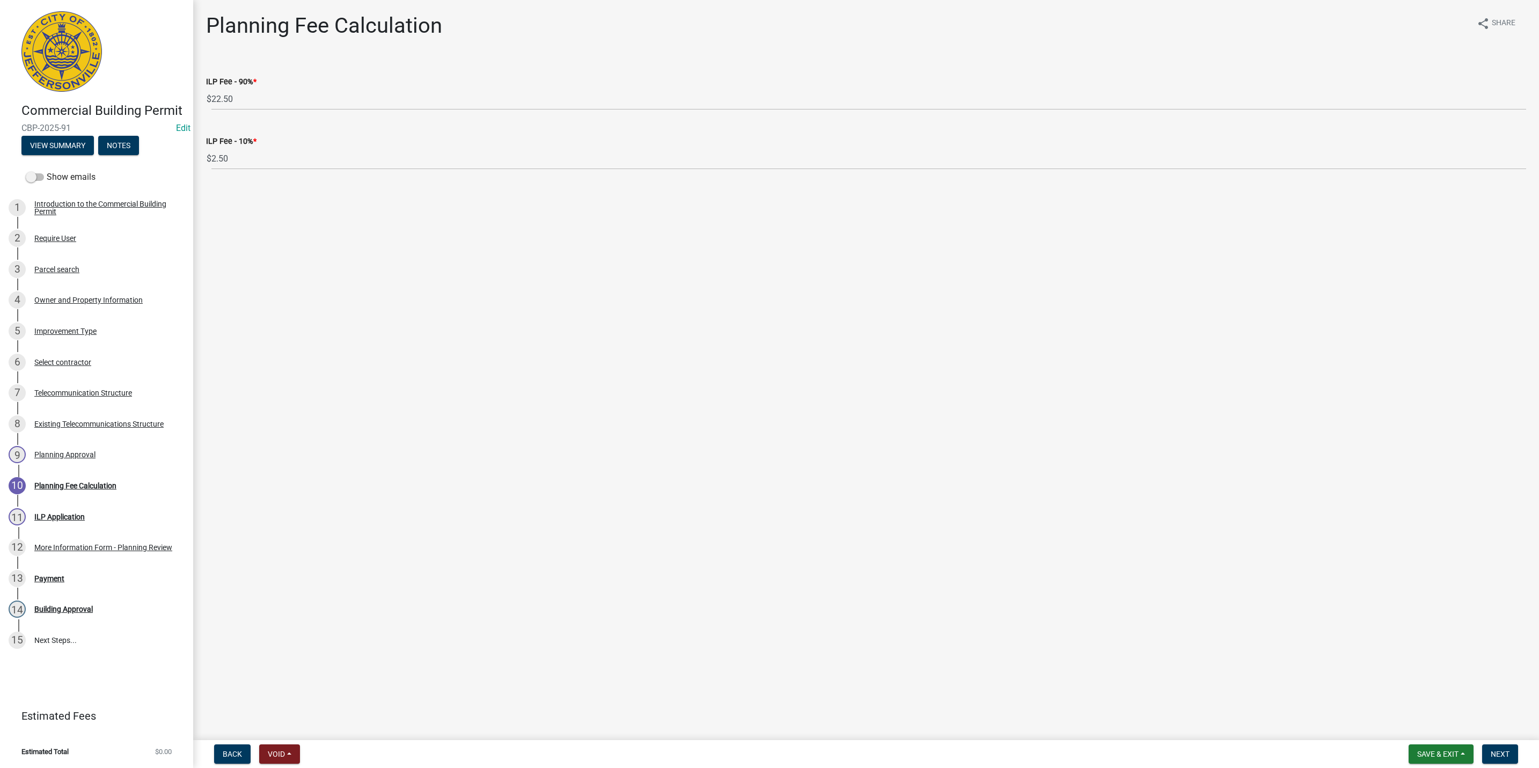
click at [1503, 764] on nav "Back Void Withdraw Lock Expire Void Save & Exit Save Save & Exit Next" at bounding box center [866, 754] width 1346 height 28
click at [1501, 760] on button "Next" at bounding box center [1500, 753] width 36 height 19
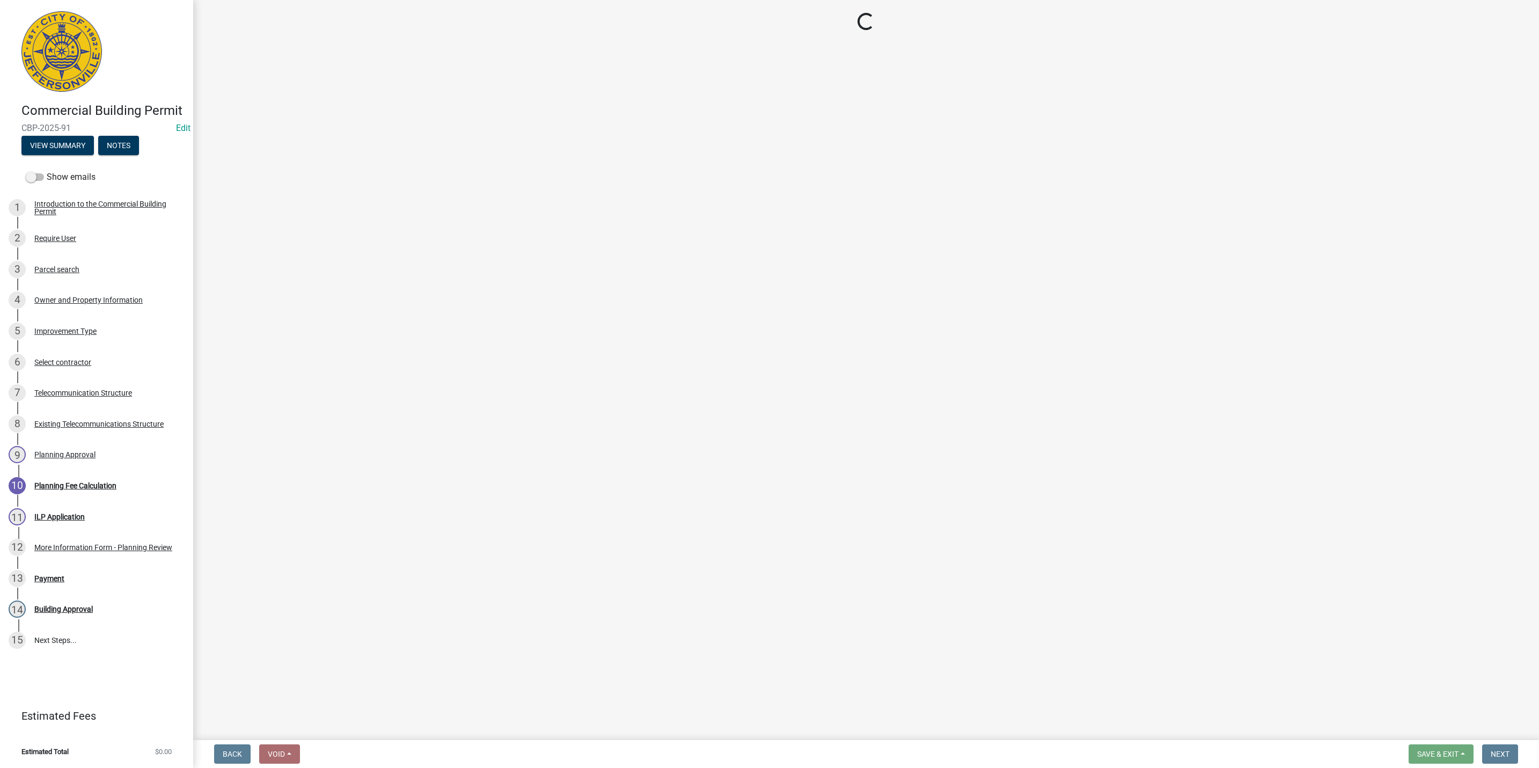
select select "3: 3"
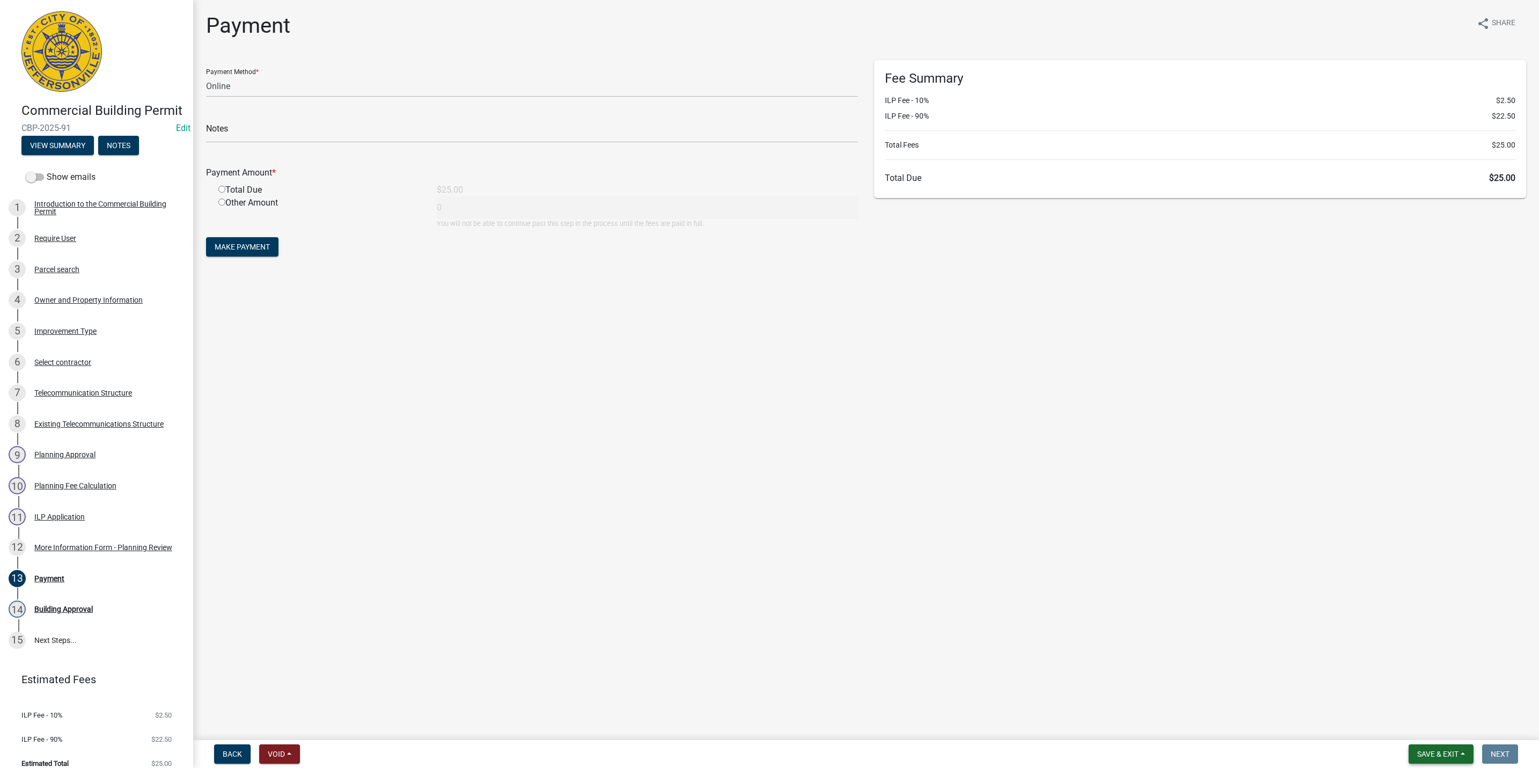
click at [1432, 762] on nav "Back Void Withdraw Lock Expire Void Save & Exit Save Save & Exit Next" at bounding box center [866, 754] width 1346 height 28
click at [1432, 756] on span "Save & Exit" at bounding box center [1438, 754] width 41 height 9
click at [1430, 734] on button "Save & Exit" at bounding box center [1431, 727] width 86 height 26
